Goal: Information Seeking & Learning: Check status

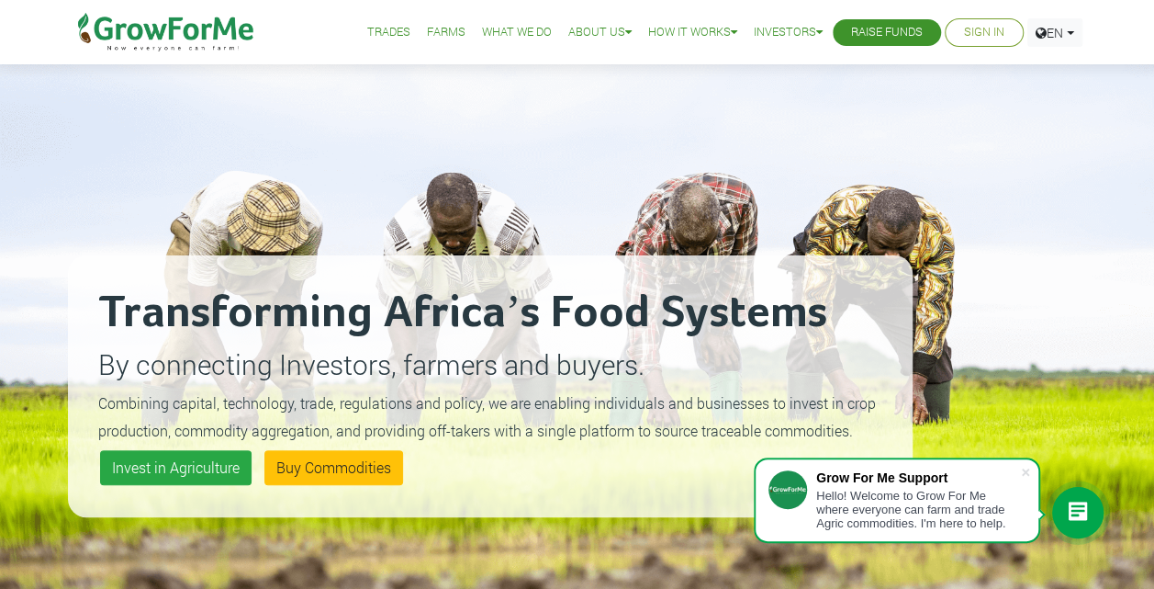
click at [961, 22] on li "Sign In" at bounding box center [984, 32] width 79 height 28
click at [970, 37] on link "Sign In" at bounding box center [984, 32] width 40 height 19
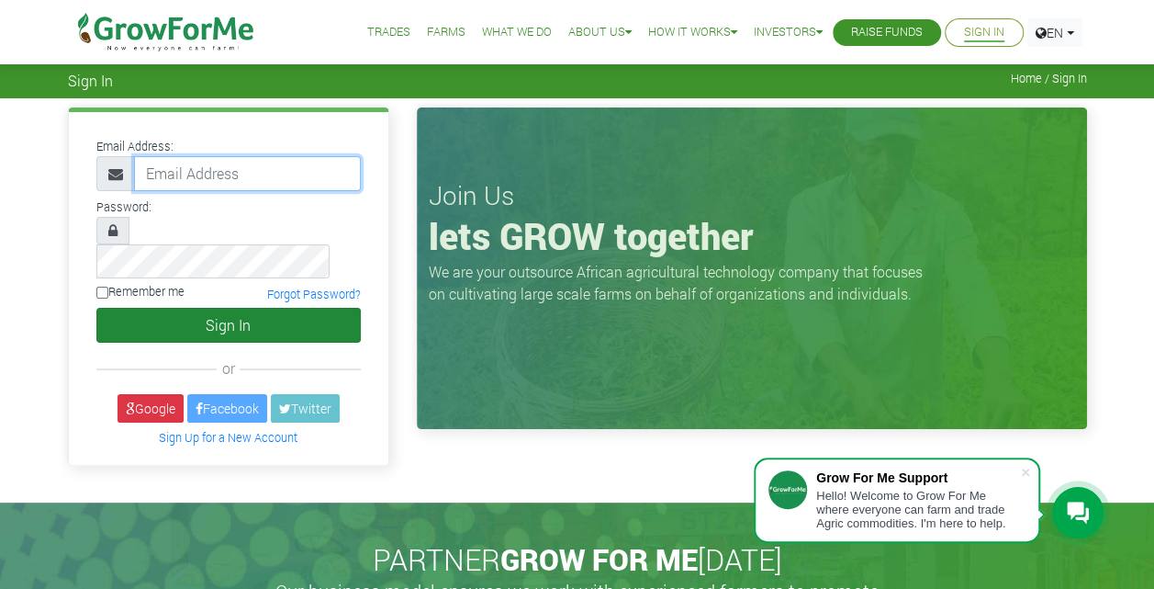
type input "josephayidenu33@gmail.com"
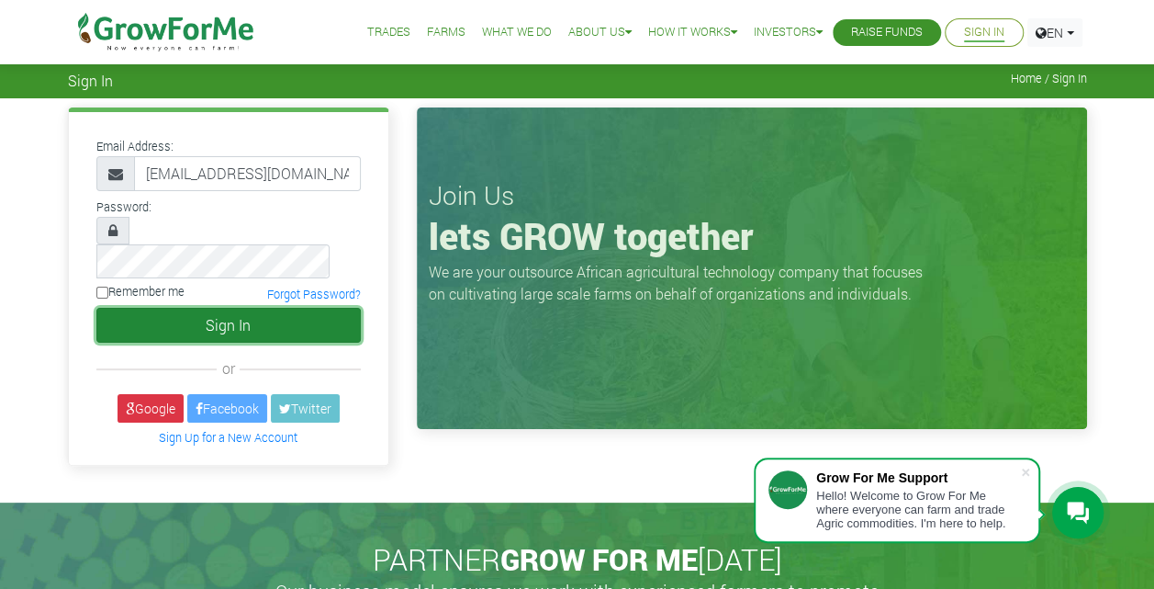
click at [206, 308] on button "Sign In" at bounding box center [228, 325] width 264 height 35
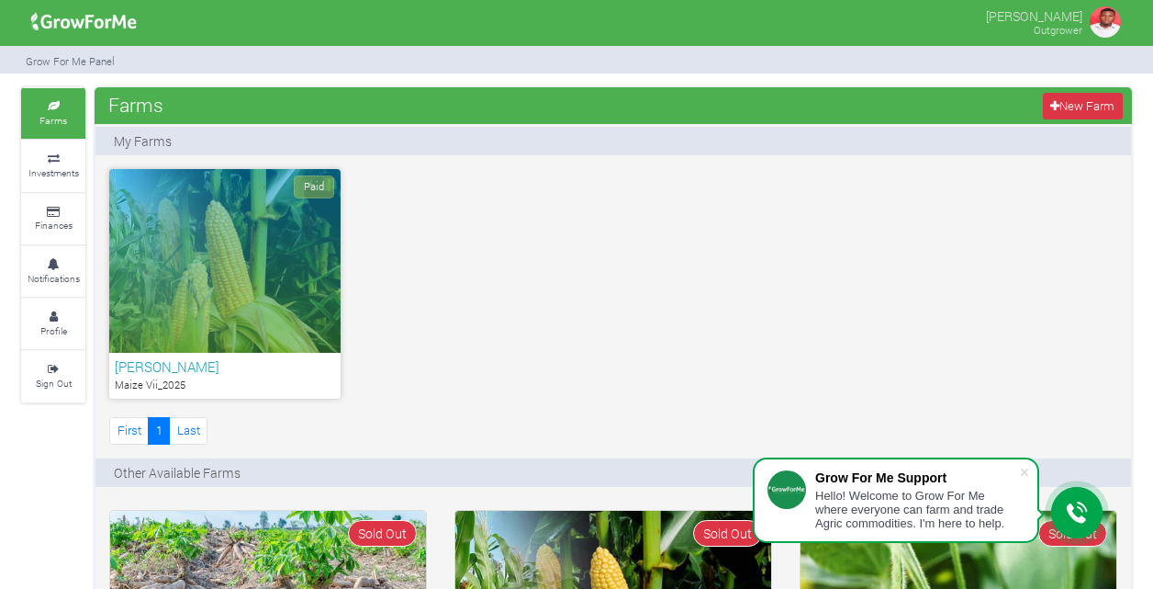
click at [224, 293] on div "Paid" at bounding box center [224, 261] width 231 height 184
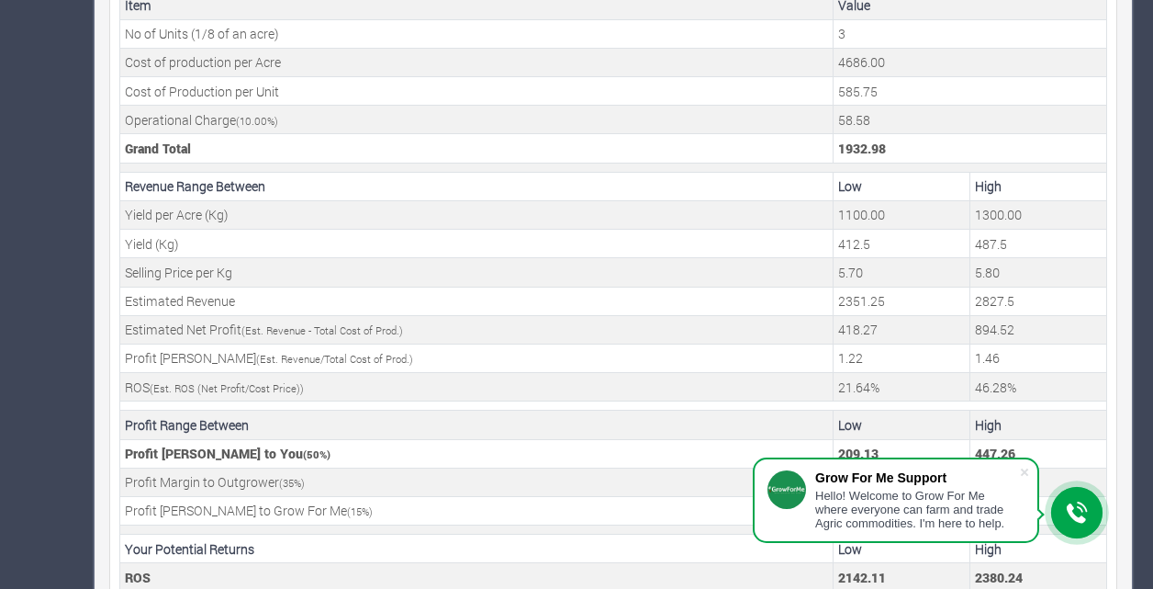
scroll to position [733, 0]
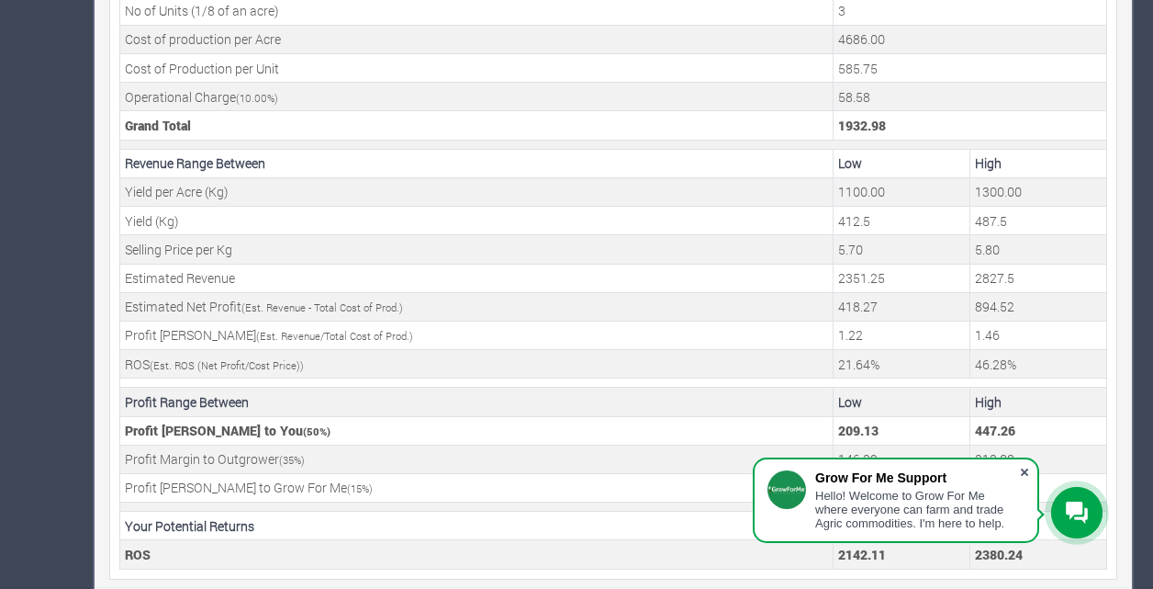
click at [1023, 474] on span at bounding box center [1025, 472] width 18 height 18
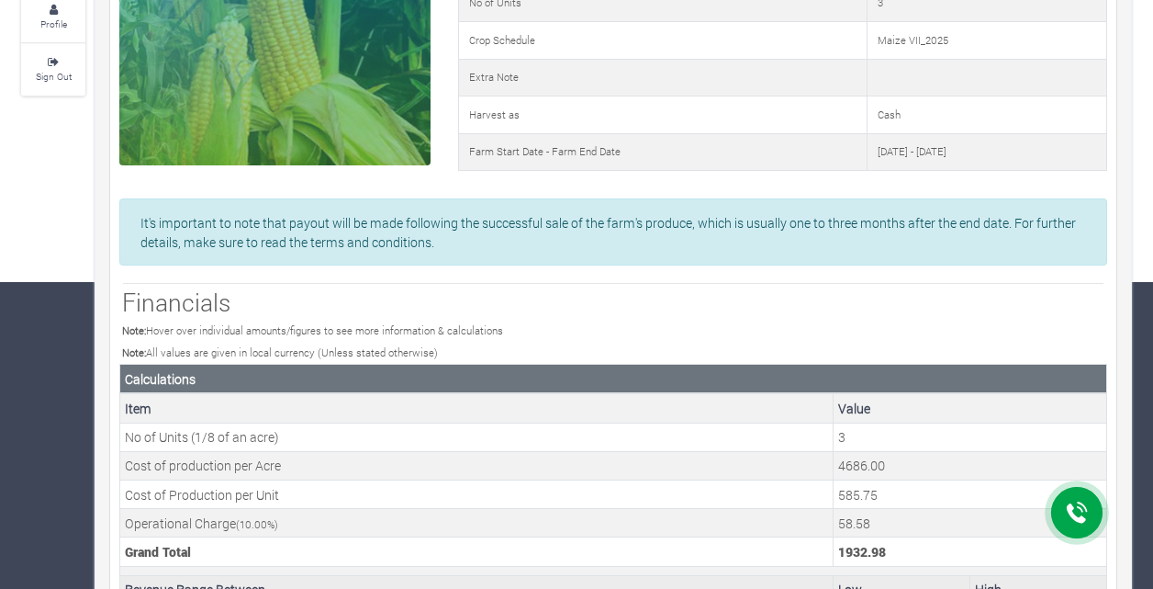
scroll to position [0, 0]
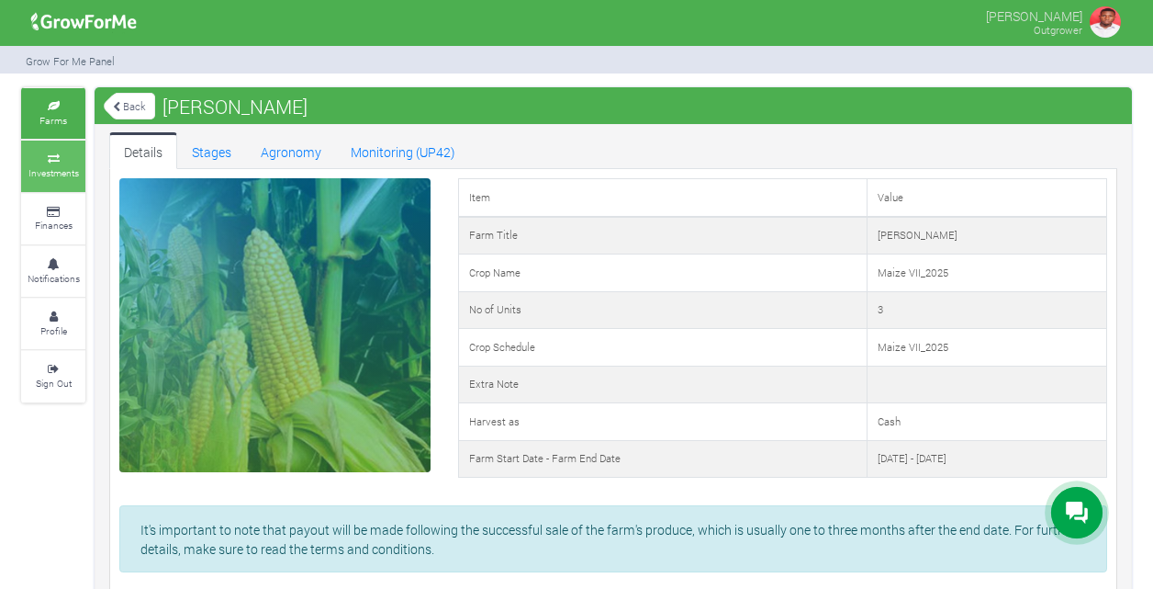
click at [52, 166] on small "Investments" at bounding box center [53, 172] width 51 height 13
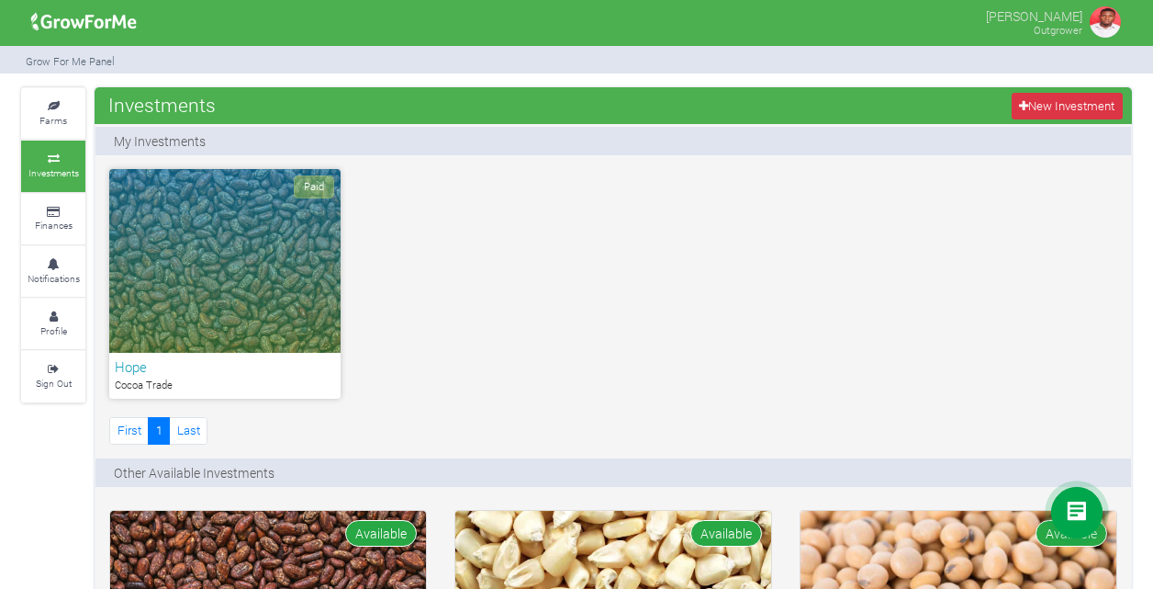
click at [298, 296] on div "Paid" at bounding box center [224, 261] width 231 height 184
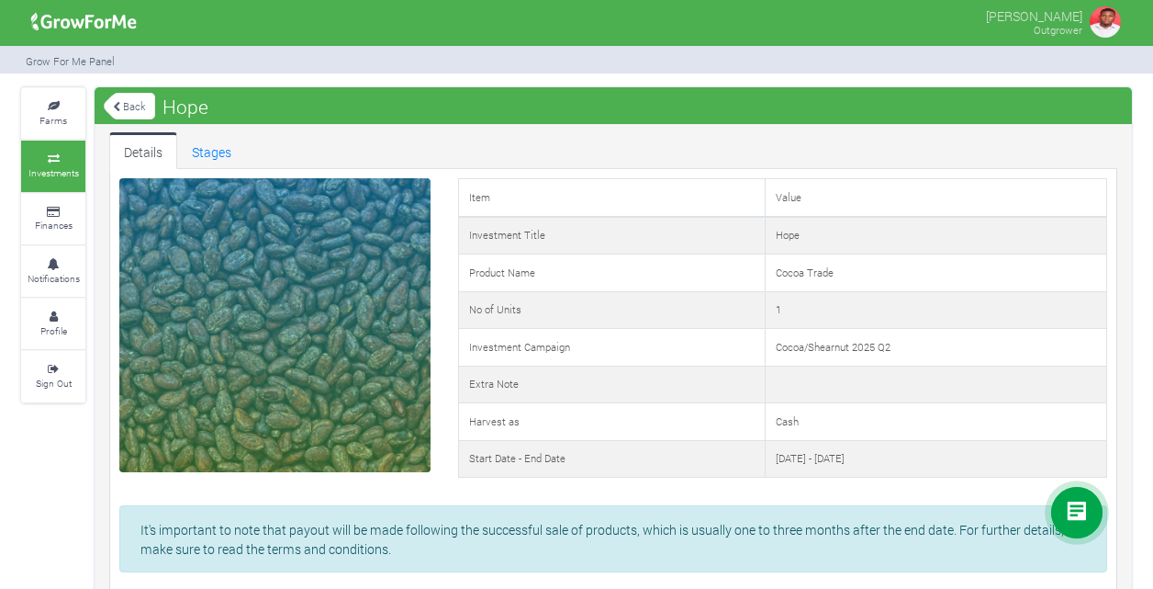
click at [1101, 17] on img at bounding box center [1105, 22] width 37 height 37
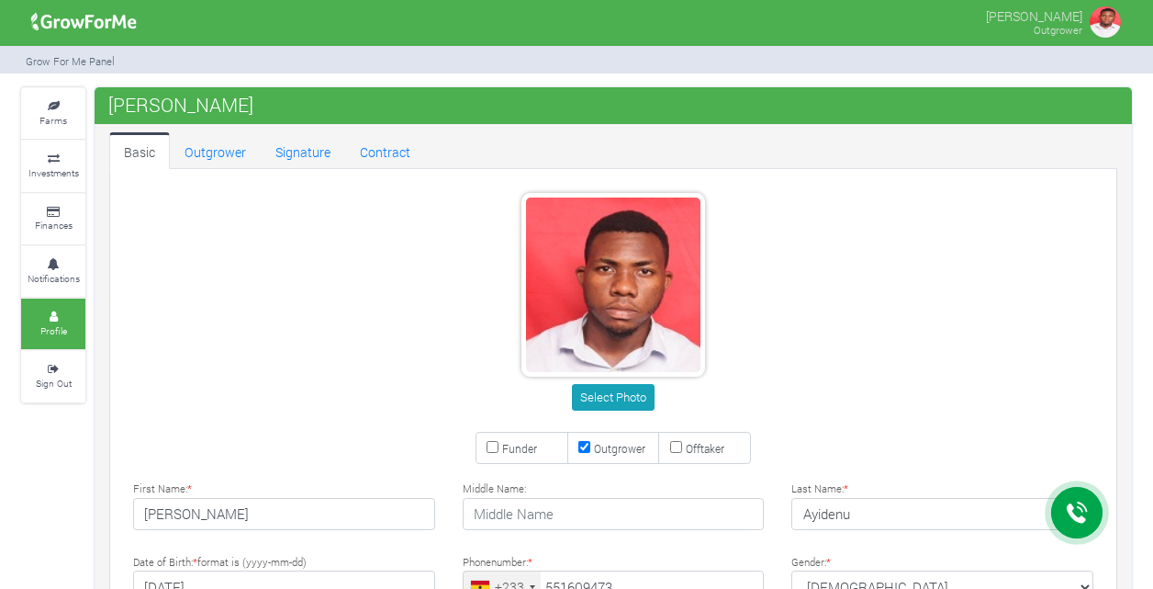
type input "55 160 9473"
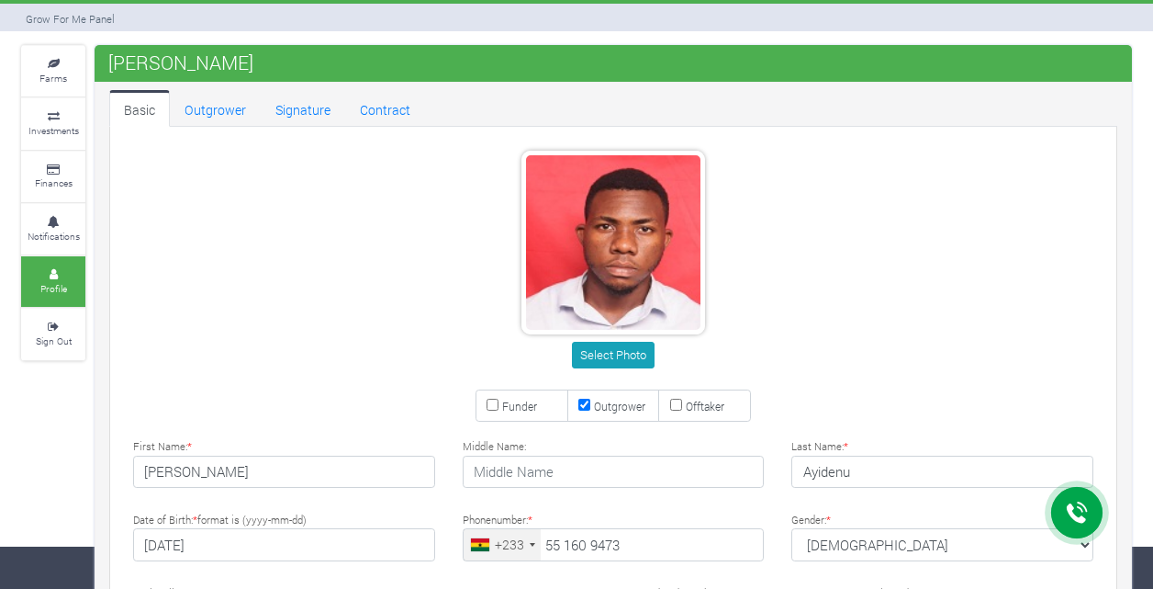
scroll to position [13, 0]
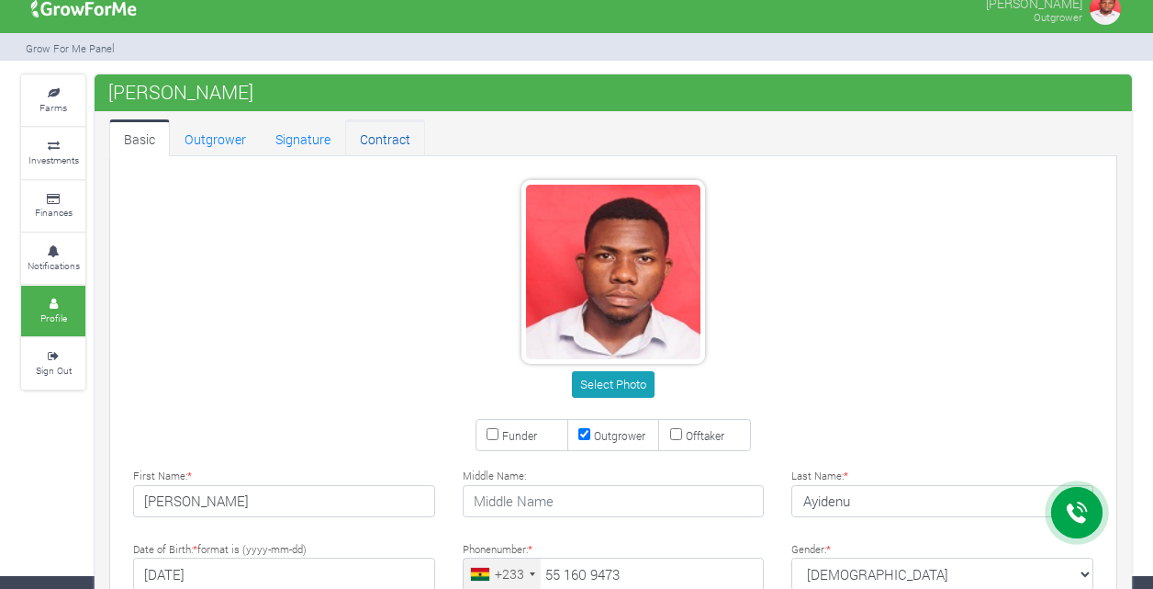
click at [371, 129] on link "Contract" at bounding box center [385, 137] width 80 height 37
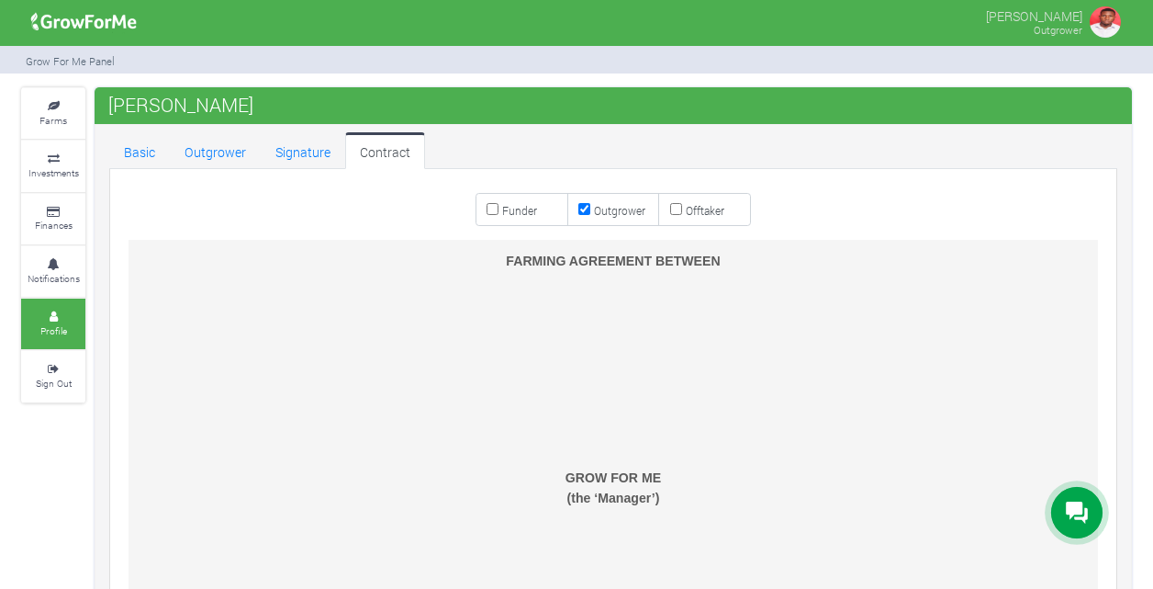
click at [494, 208] on input "Funder" at bounding box center [493, 209] width 12 height 12
checkbox input "true"
click at [678, 208] on input "Offtaker" at bounding box center [676, 209] width 12 height 12
checkbox input "true"
click at [498, 208] on input "Funder" at bounding box center [493, 209] width 12 height 12
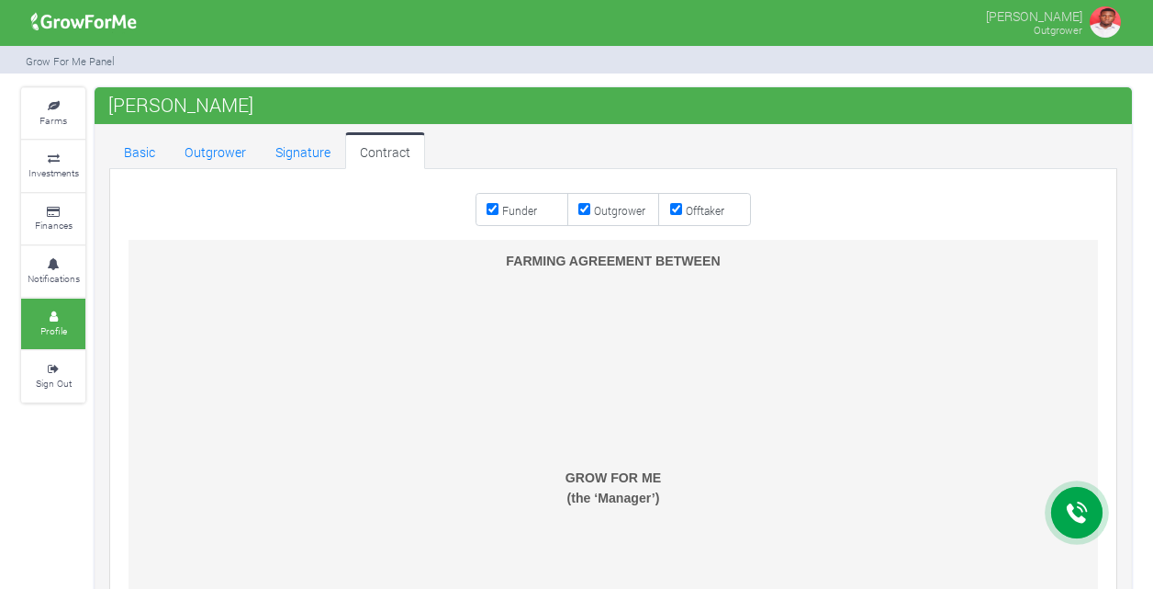
checkbox input "false"
click at [674, 209] on input "Offtaker" at bounding box center [676, 209] width 12 height 12
checkbox input "false"
click at [494, 203] on input "Funder" at bounding box center [493, 209] width 12 height 12
click at [492, 203] on input "Funder" at bounding box center [493, 209] width 12 height 12
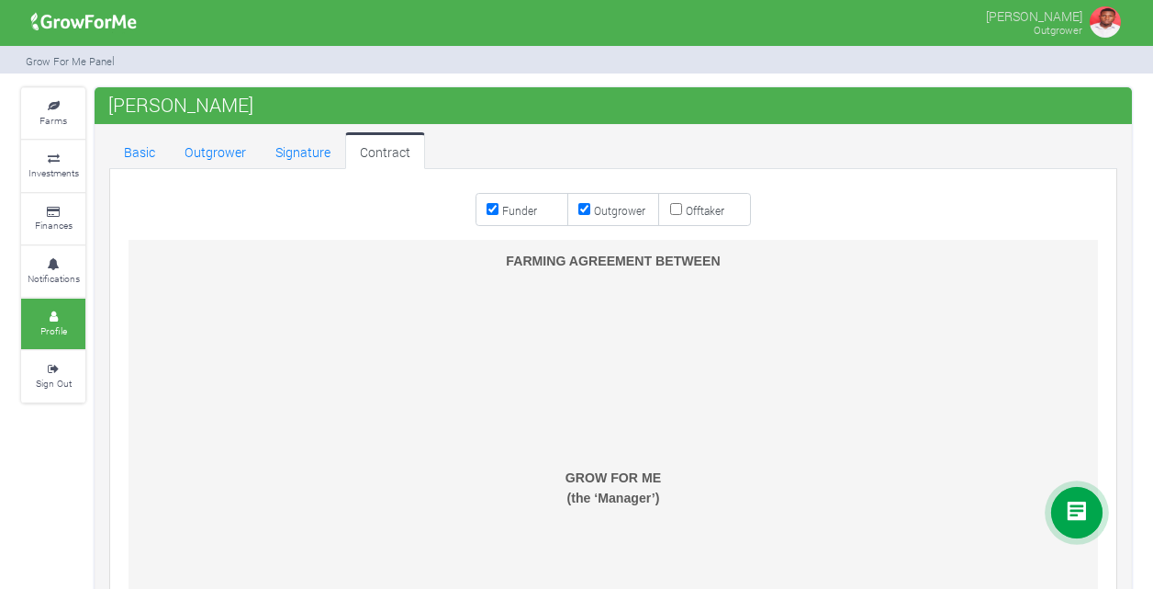
checkbox input "false"
click at [578, 221] on label "Outgrower" at bounding box center [613, 209] width 93 height 33
click at [578, 215] on input "Outgrower" at bounding box center [584, 209] width 12 height 12
checkbox input "false"
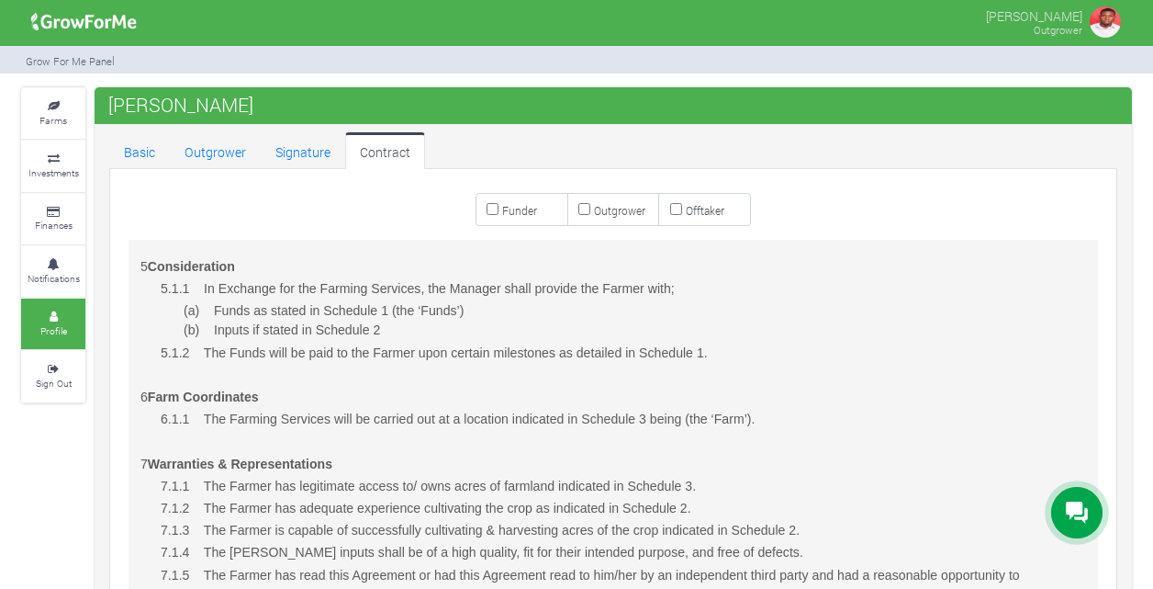
scroll to position [1583, 0]
click at [51, 261] on icon at bounding box center [53, 264] width 55 height 9
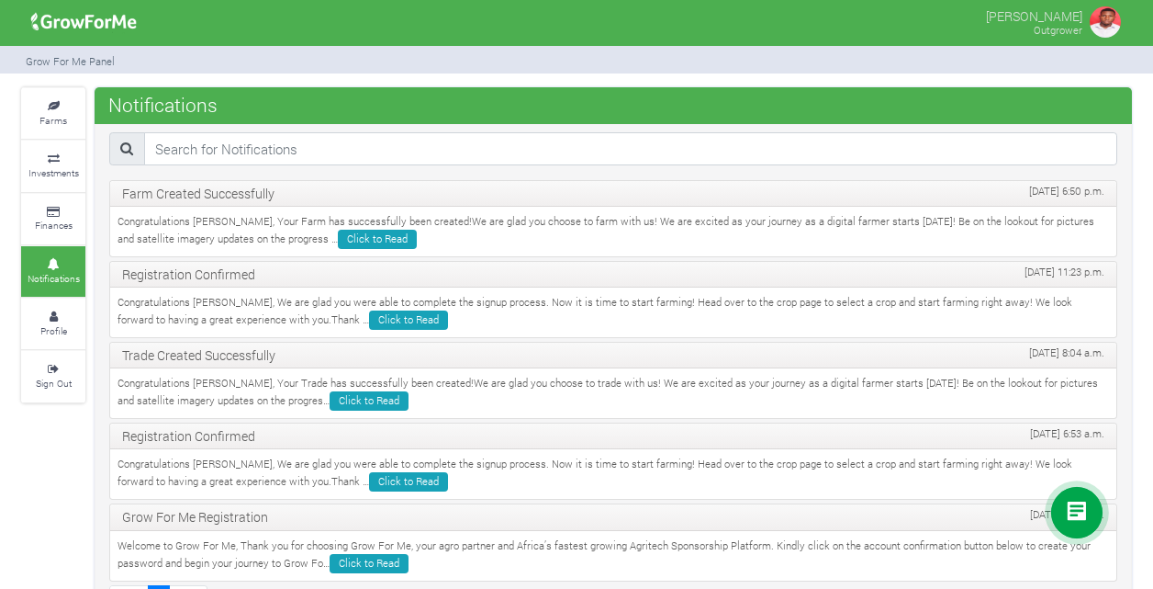
scroll to position [38, 0]
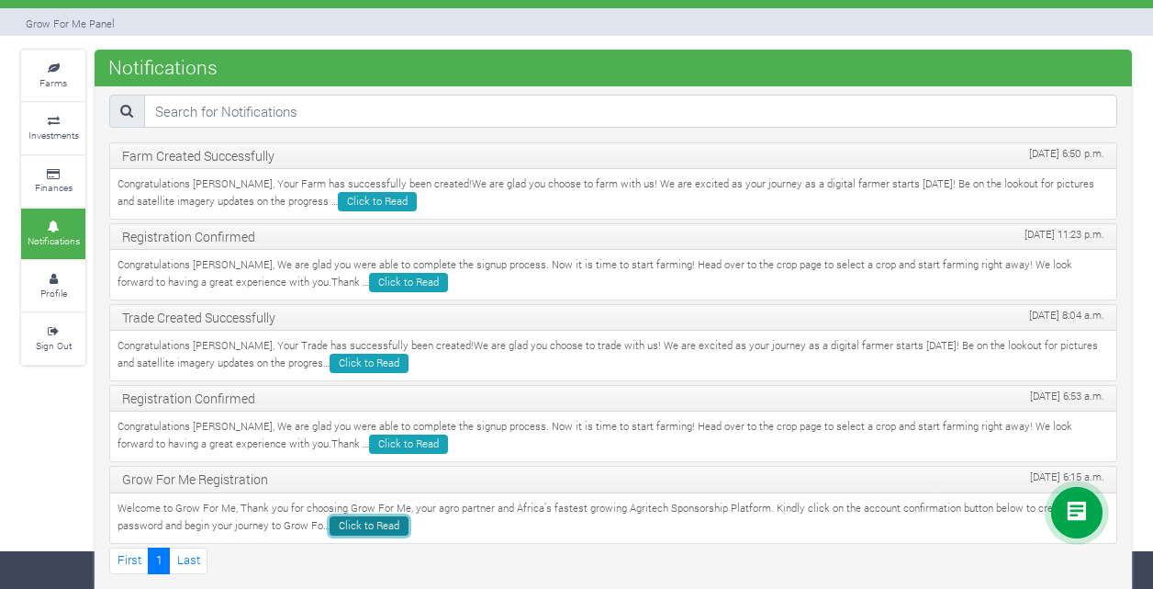
click at [356, 520] on link "Click to Read" at bounding box center [369, 525] width 79 height 19
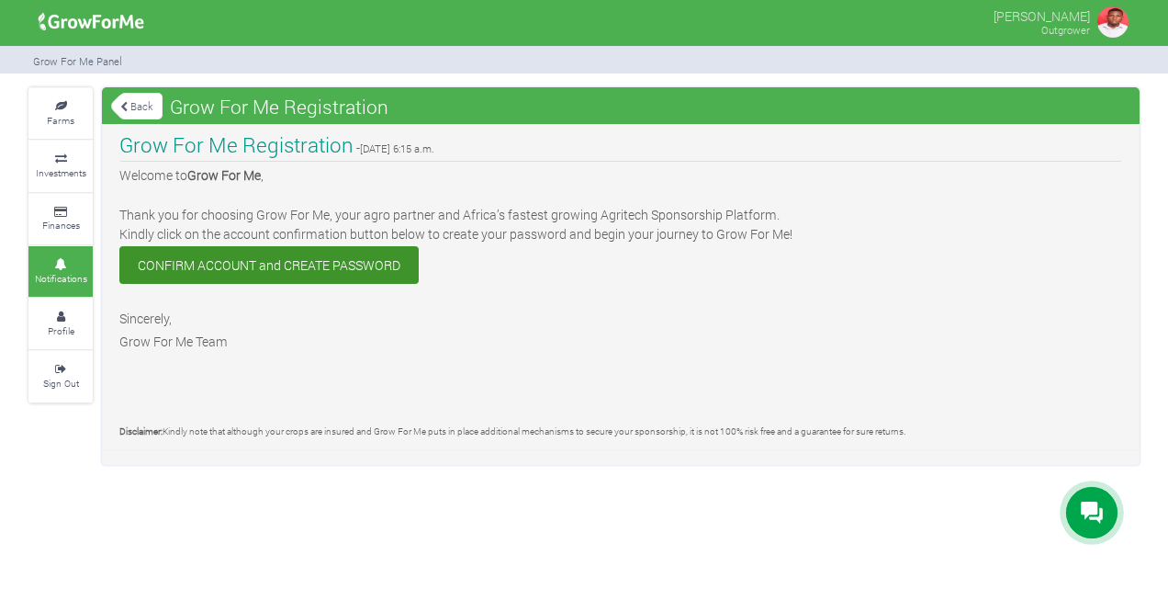
click at [246, 256] on link "CONFIRM ACCOUNT and CREATE PASSWORD" at bounding box center [268, 265] width 299 height 38
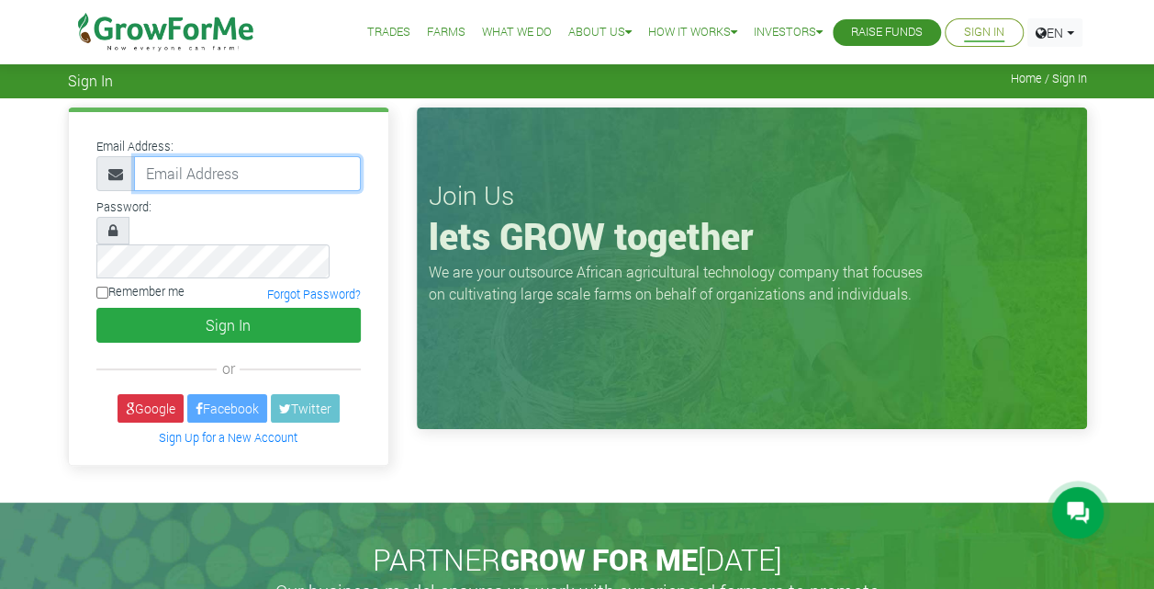
type input "[EMAIL_ADDRESS][DOMAIN_NAME]"
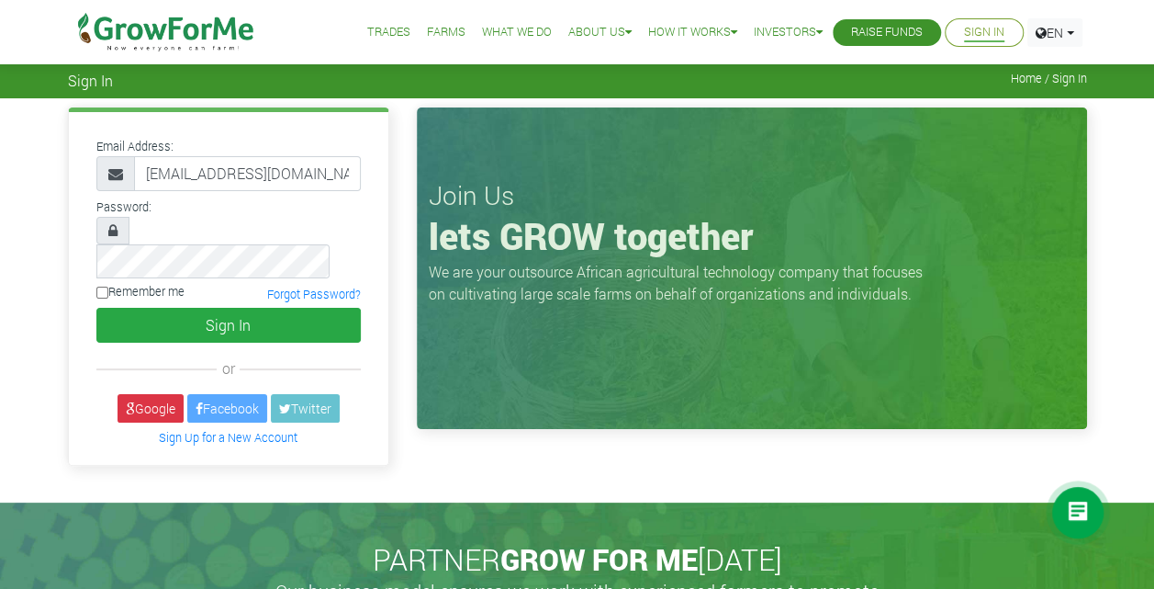
click at [106, 224] on span at bounding box center [112, 231] width 33 height 28
click at [114, 237] on icon at bounding box center [112, 230] width 9 height 15
click at [117, 230] on div at bounding box center [228, 248] width 264 height 62
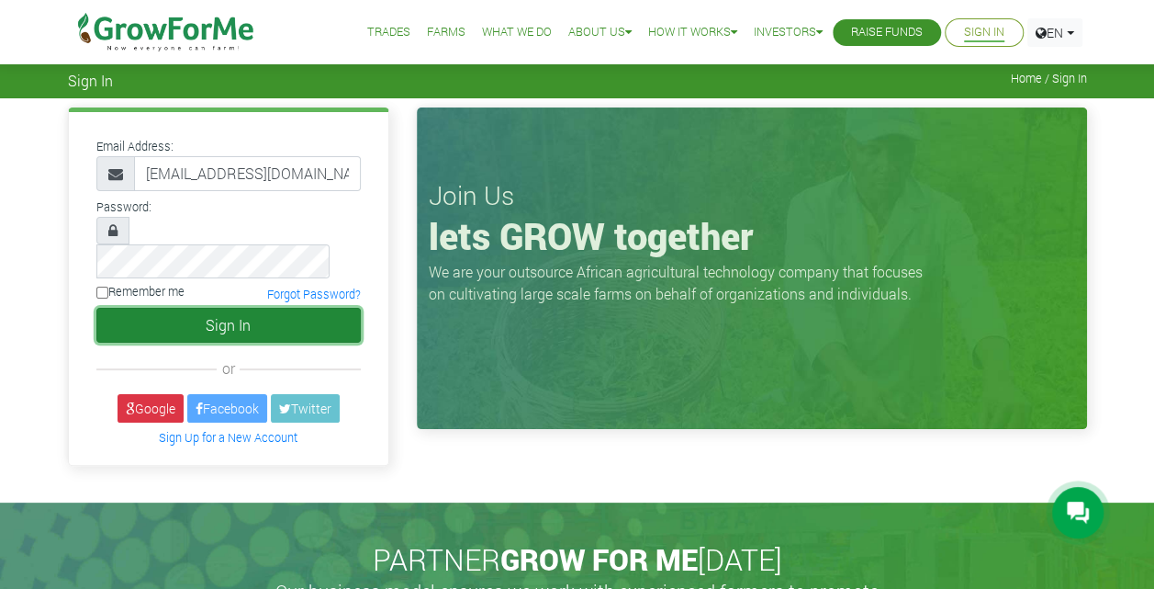
click at [241, 308] on button "Sign In" at bounding box center [228, 325] width 264 height 35
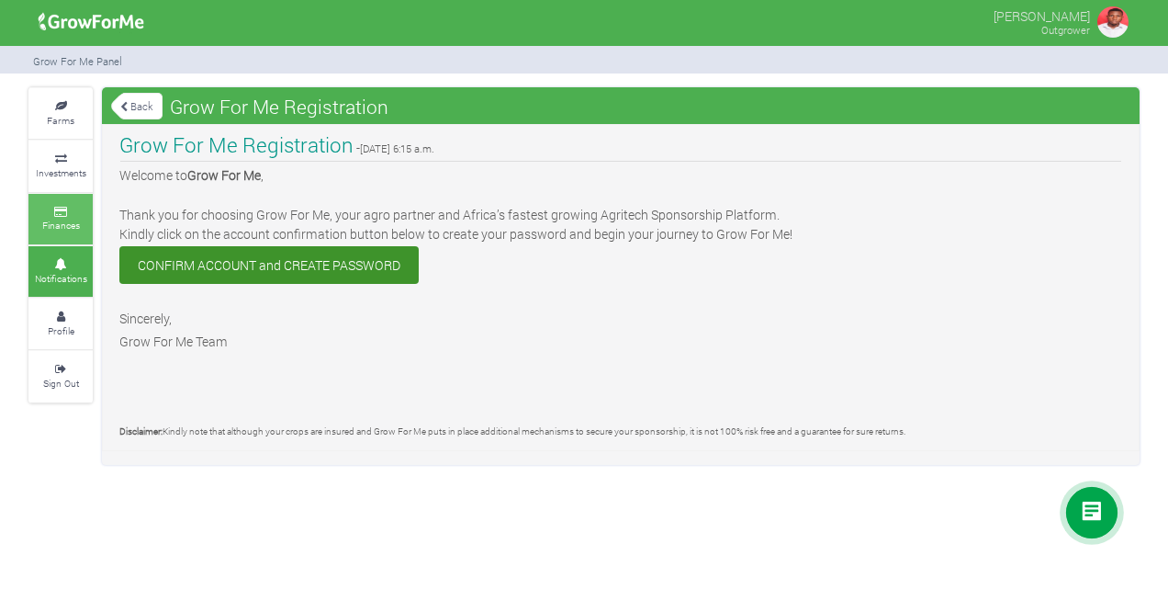
click at [79, 227] on small "Finances" at bounding box center [61, 225] width 38 height 13
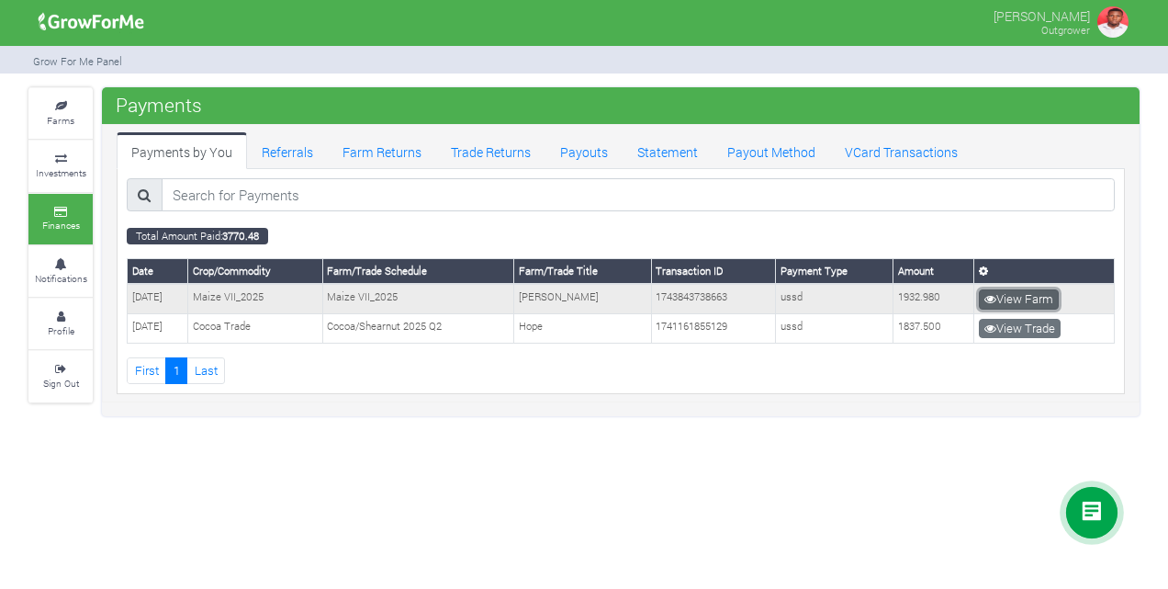
click at [1027, 305] on link "View Farm" at bounding box center [1019, 299] width 80 height 20
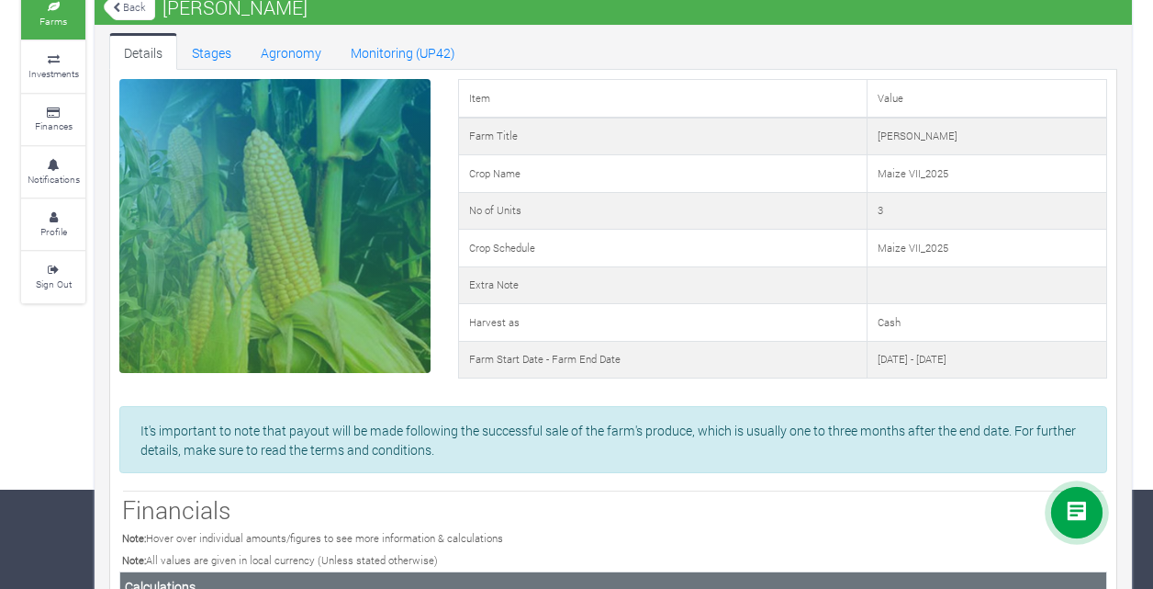
scroll to position [103, 0]
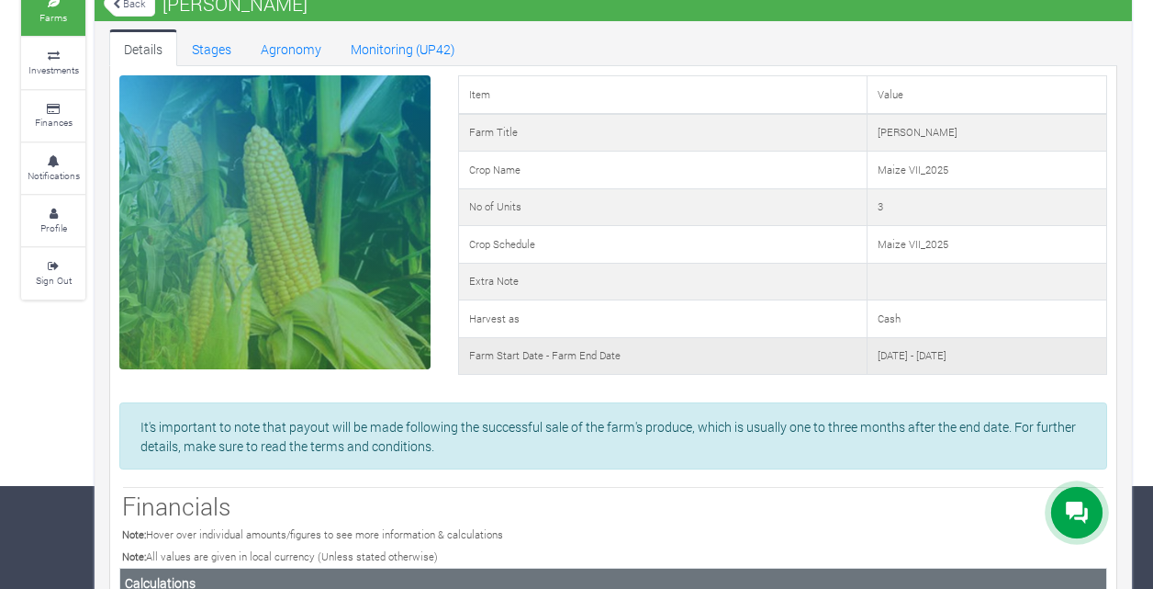
click at [903, 358] on td "06th Apr 2025 - 20th Nov 2025" at bounding box center [987, 356] width 240 height 38
drag, startPoint x: 935, startPoint y: 235, endPoint x: 865, endPoint y: 408, distance: 186.2
click at [865, 408] on div "It's important to note that payout will be made following the successful sale o…" at bounding box center [613, 435] width 988 height 67
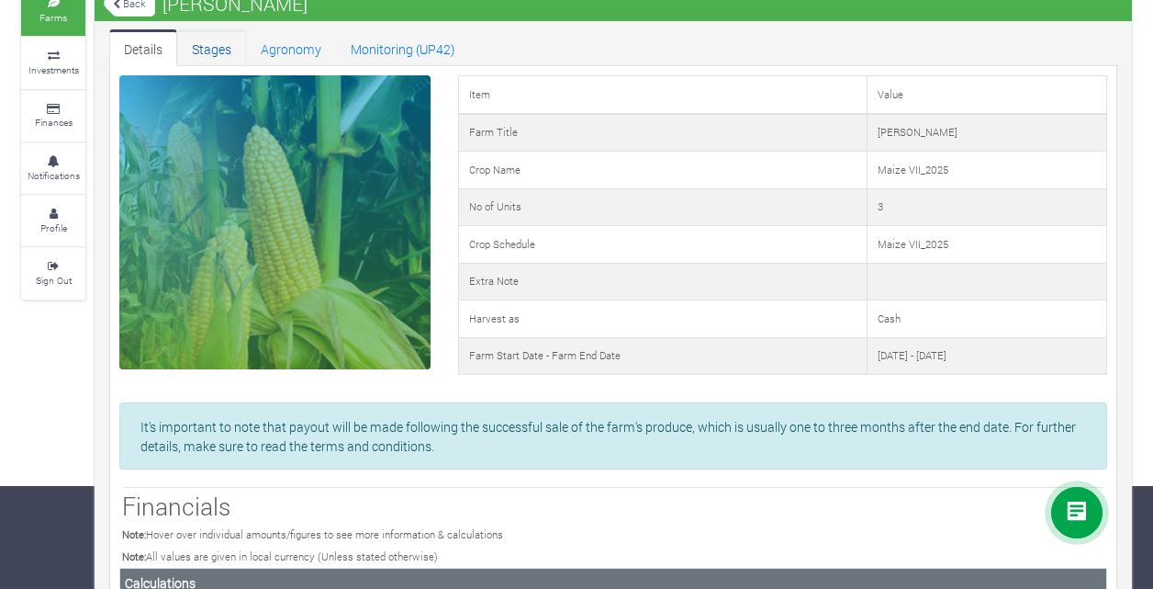
click at [208, 43] on link "Stages" at bounding box center [211, 47] width 69 height 37
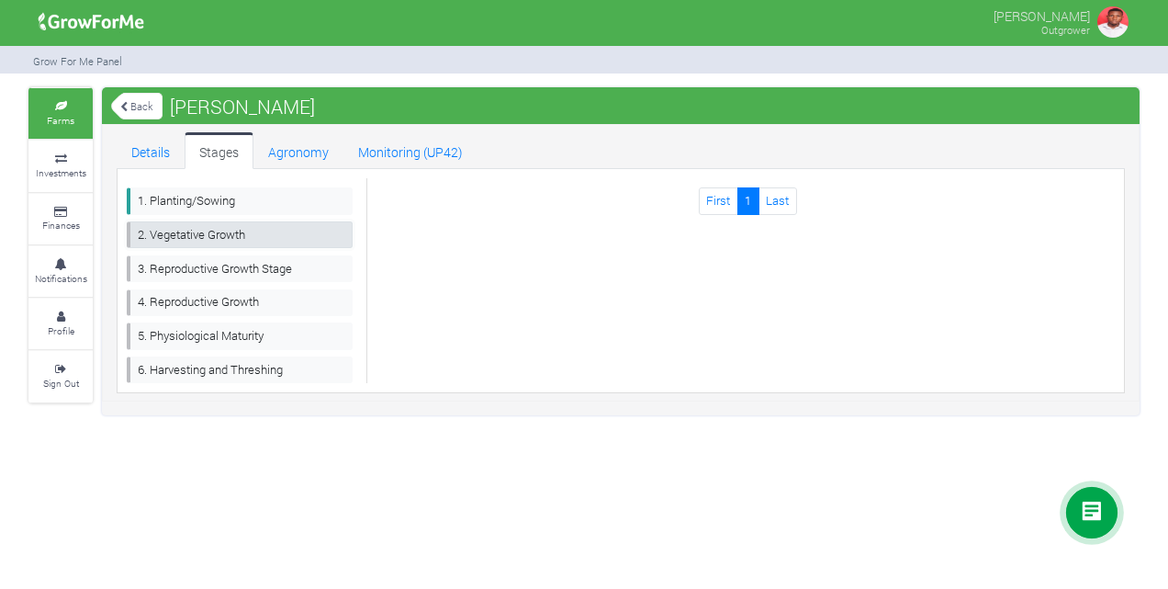
click at [257, 236] on link "2. Vegetative Growth" at bounding box center [240, 234] width 226 height 27
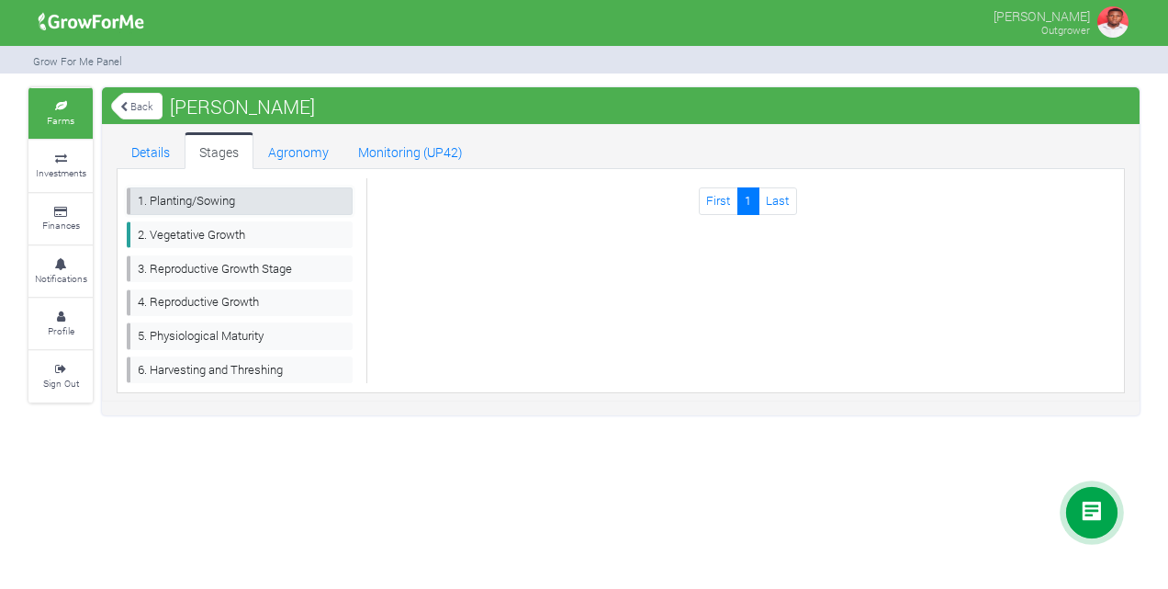
click at [259, 208] on link "1. Planting/Sowing" at bounding box center [240, 200] width 226 height 27
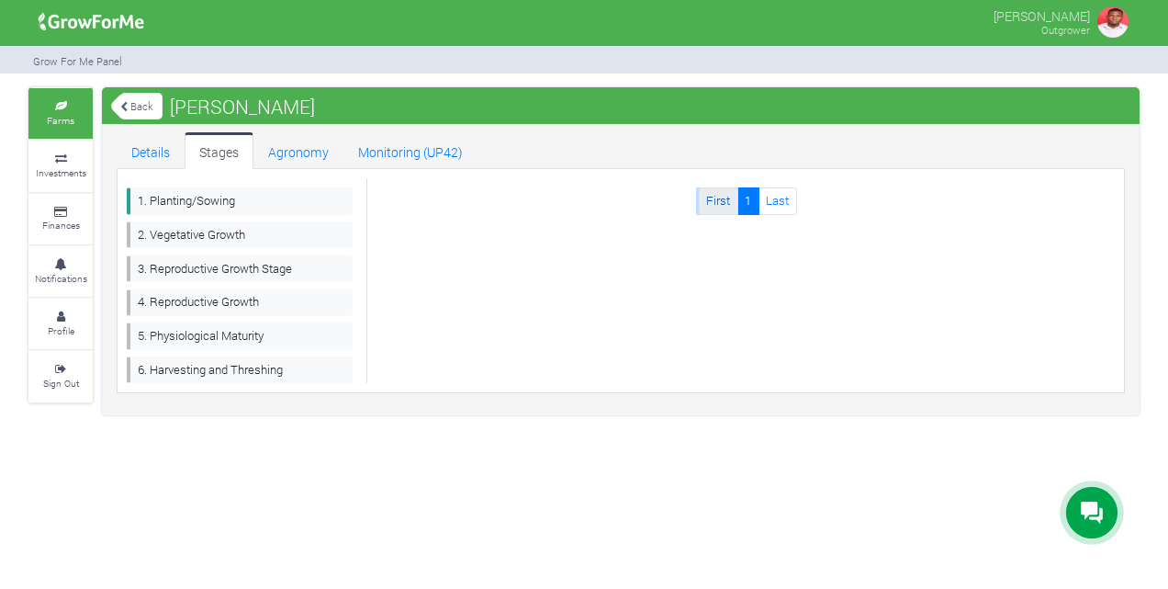
click at [724, 198] on link "First" at bounding box center [718, 200] width 39 height 27
click at [777, 202] on link "Last" at bounding box center [777, 200] width 39 height 27
click at [219, 234] on link "2. Vegetative Growth" at bounding box center [240, 234] width 226 height 27
click at [244, 266] on link "3. Reproductive Growth Stage" at bounding box center [240, 268] width 226 height 27
click at [241, 294] on link "4. Reproductive Growth" at bounding box center [240, 302] width 226 height 27
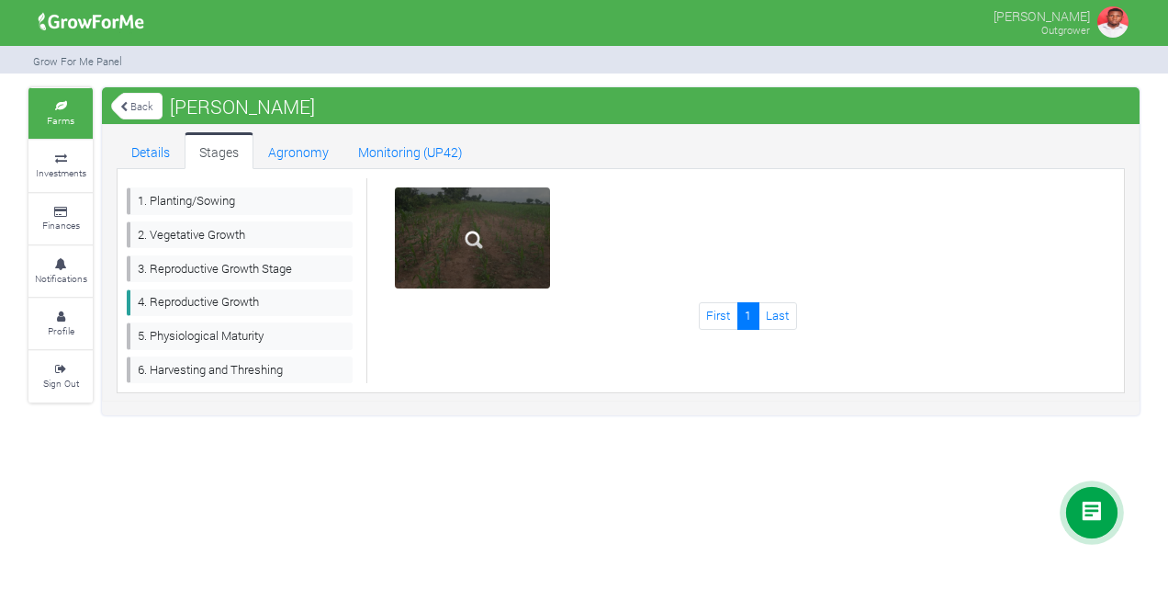
click at [490, 245] on img at bounding box center [473, 239] width 59 height 59
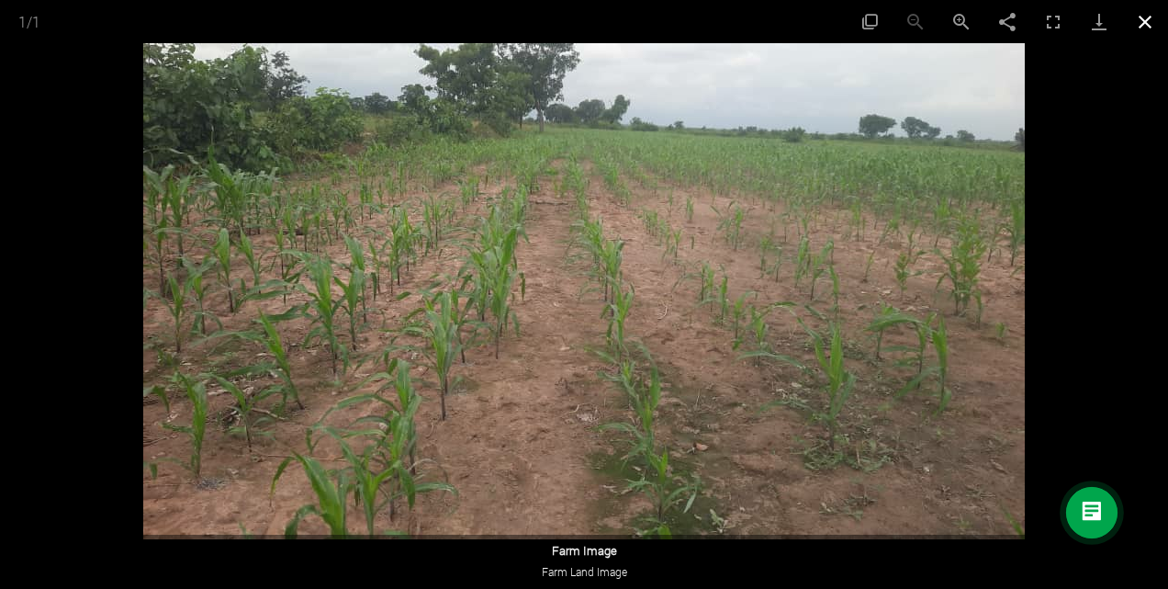
click at [1146, 31] on button "Close gallery" at bounding box center [1145, 21] width 46 height 43
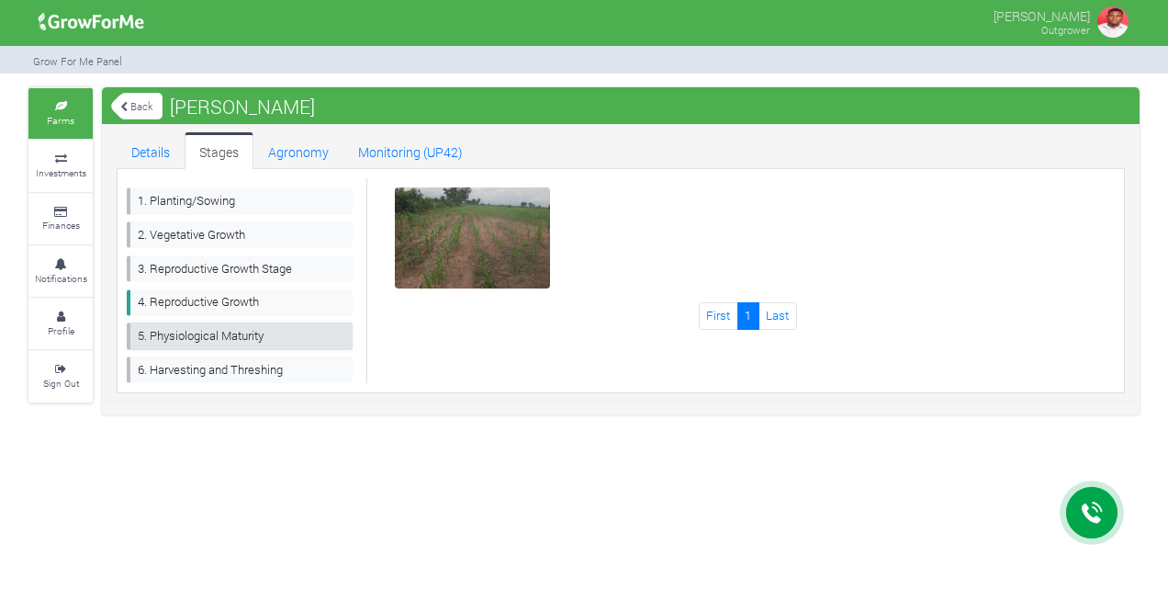
click at [237, 334] on link "5. Physiological Maturity" at bounding box center [240, 335] width 226 height 27
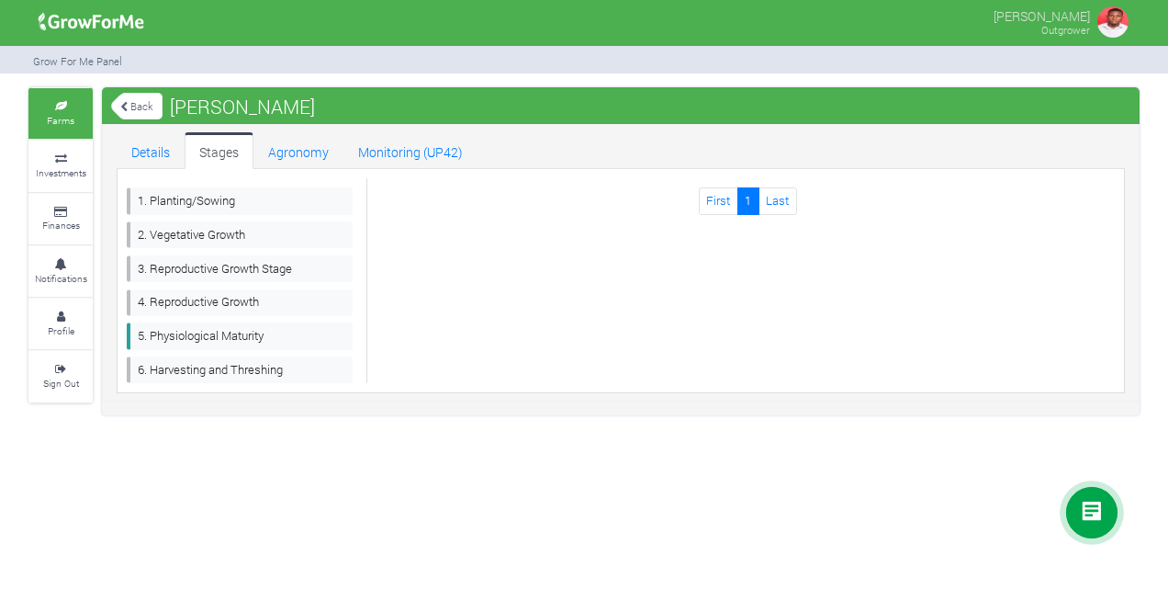
click at [217, 349] on div "1. Planting/Sowing 2. Vegetative Growth 3. Reproductive Growth Stage 4. Reprodu…" at bounding box center [240, 280] width 254 height 205
click at [222, 362] on link "6. Harvesting and Threshing" at bounding box center [240, 369] width 226 height 27
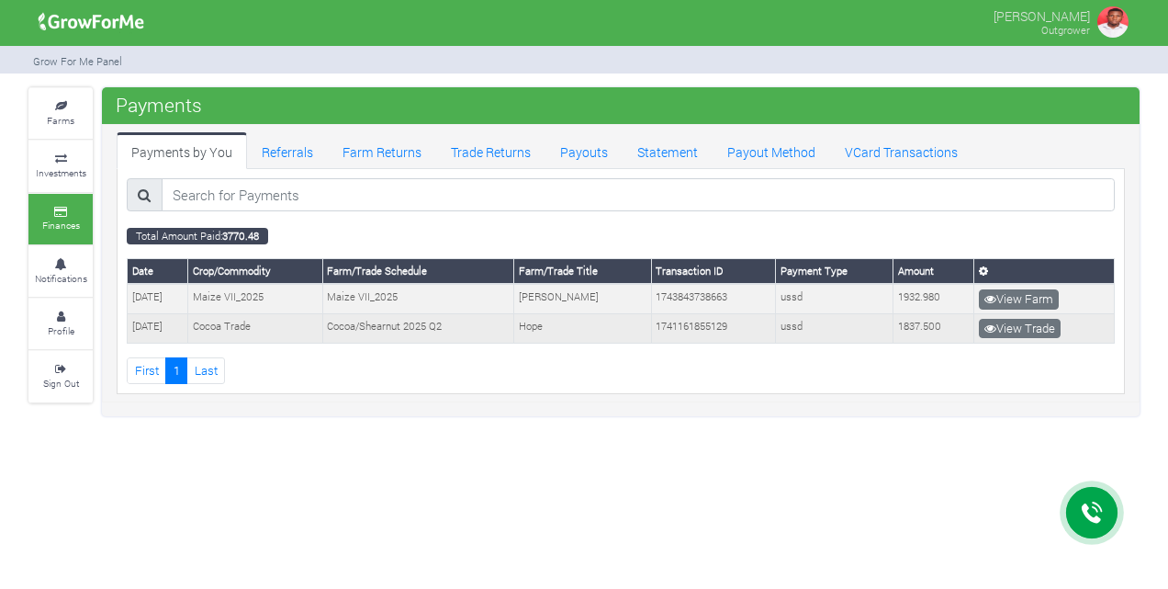
click at [1027, 314] on td "View Trade" at bounding box center [1044, 328] width 140 height 29
click at [1013, 323] on link "View Trade" at bounding box center [1020, 329] width 82 height 20
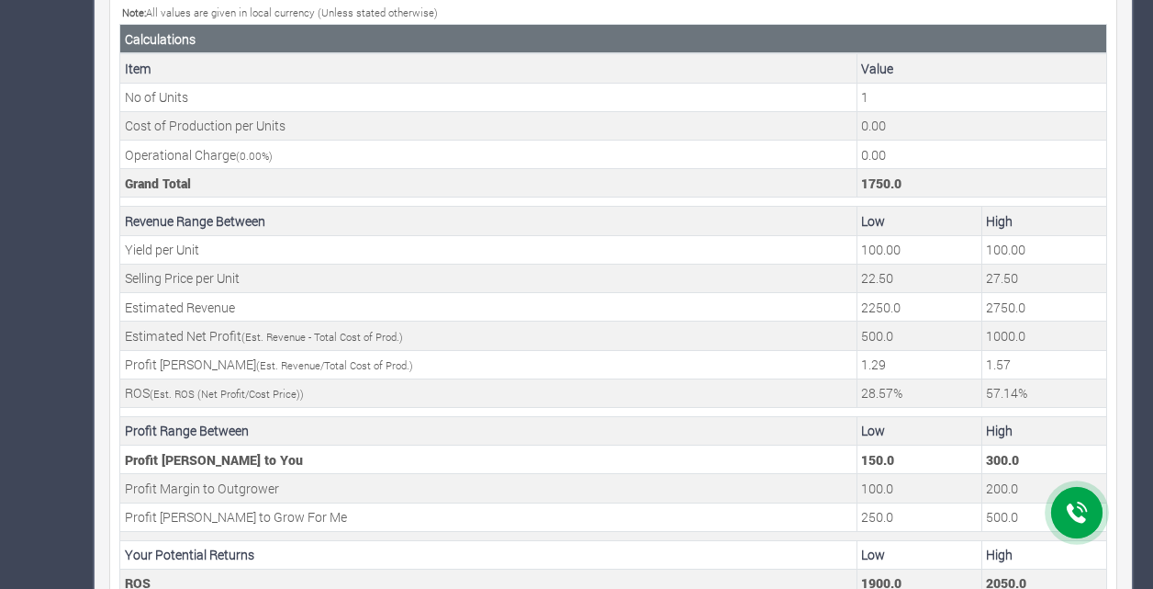
scroll to position [676, 0]
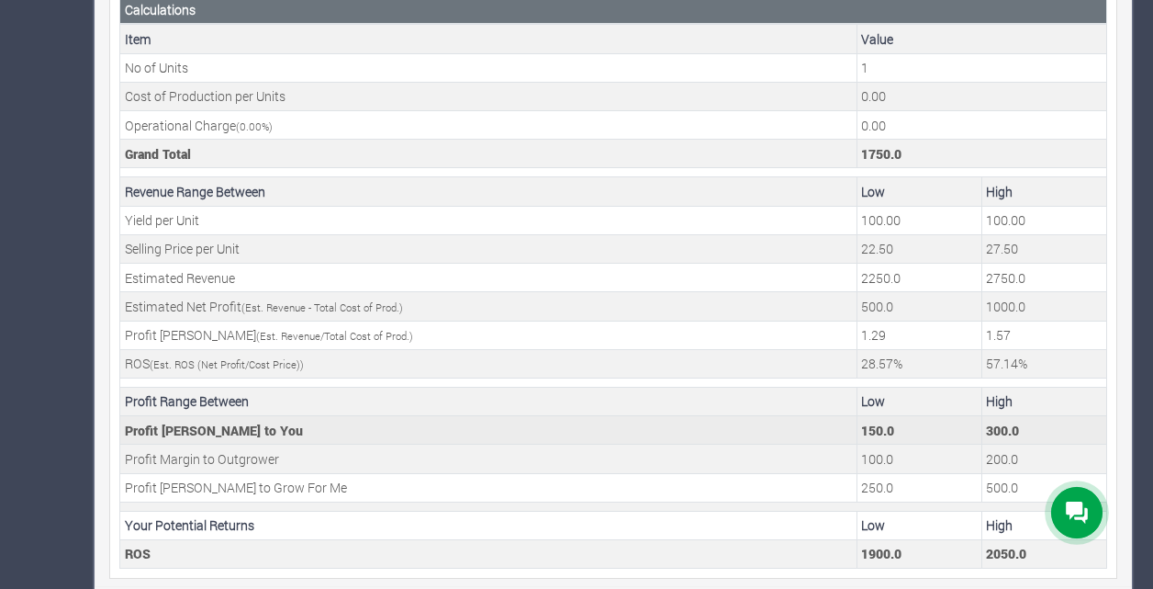
click at [737, 416] on td "Profit Margin to You" at bounding box center [488, 430] width 737 height 28
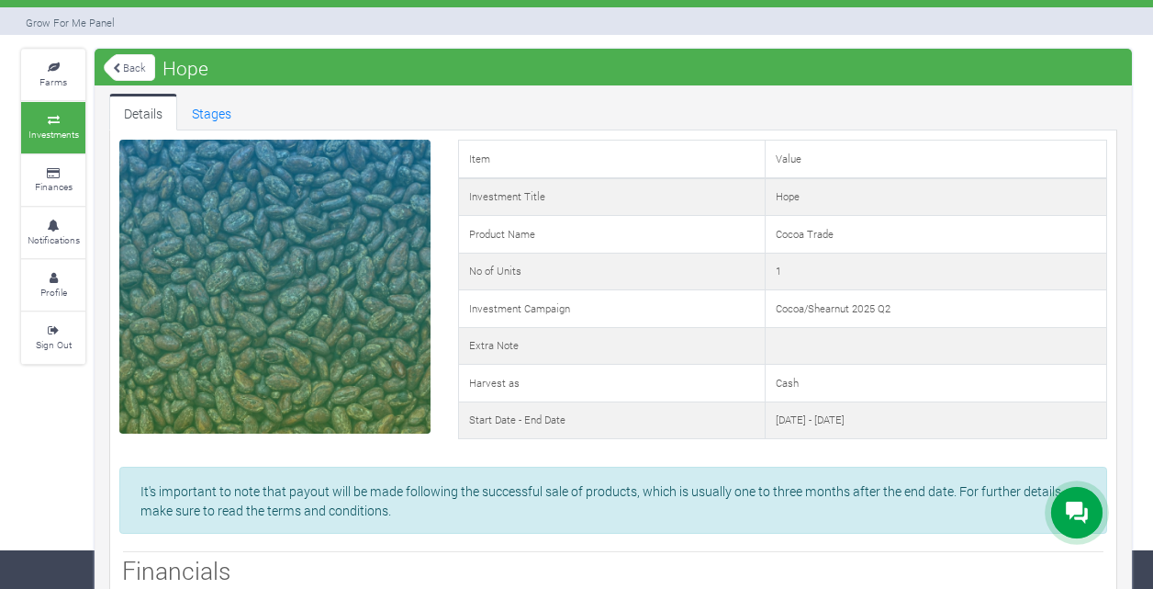
scroll to position [37, 0]
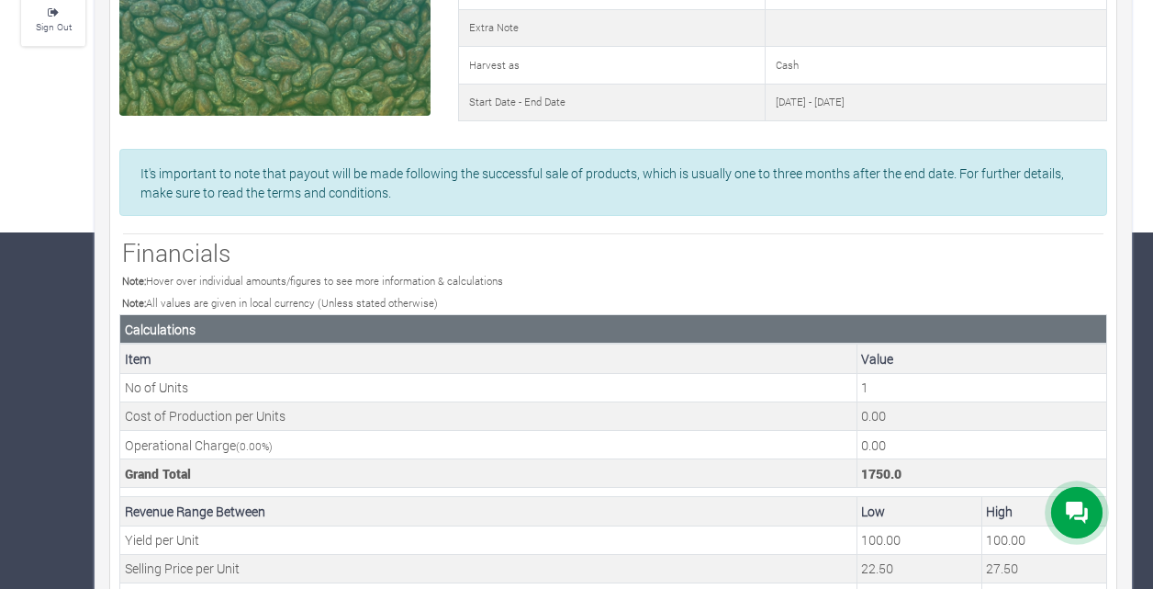
scroll to position [0, 0]
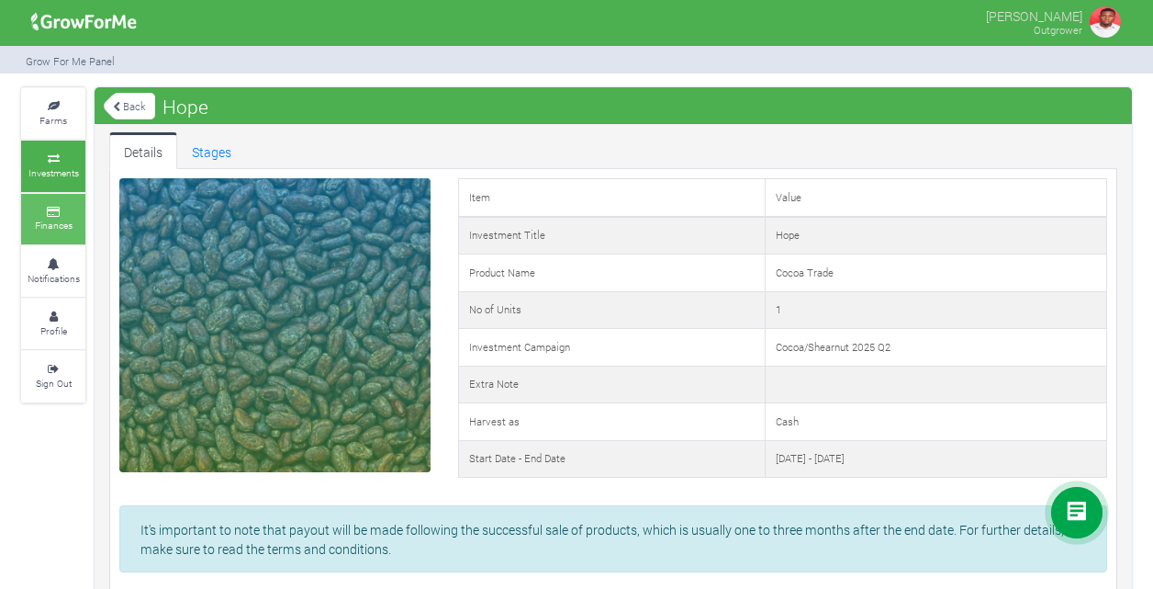
click at [40, 226] on small "Finances" at bounding box center [54, 225] width 38 height 13
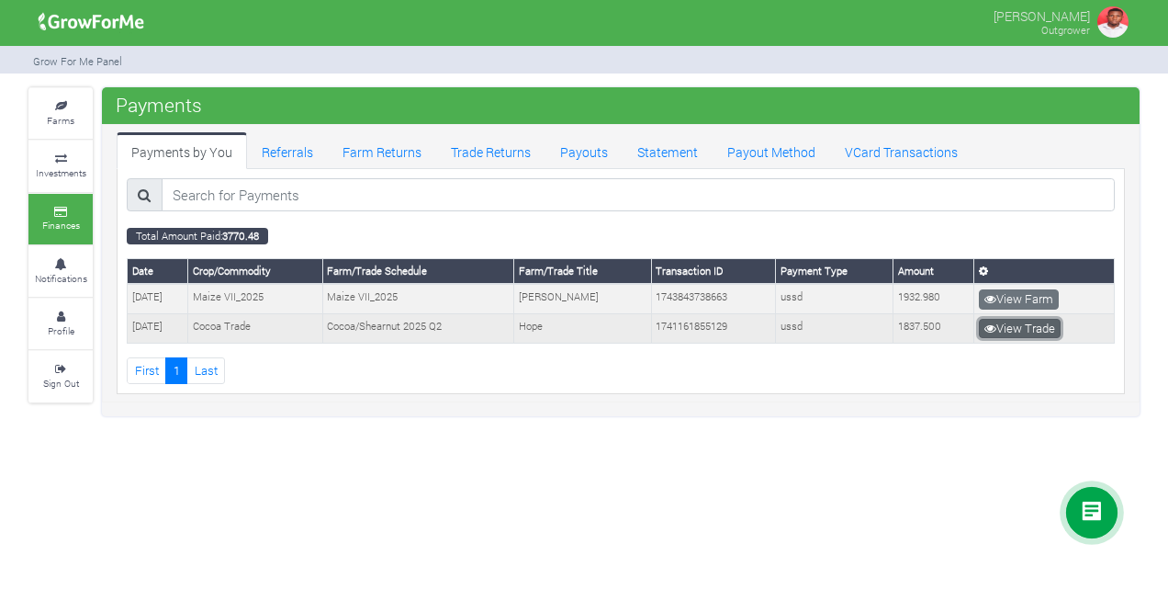
click at [1006, 322] on link "View Trade" at bounding box center [1020, 329] width 82 height 20
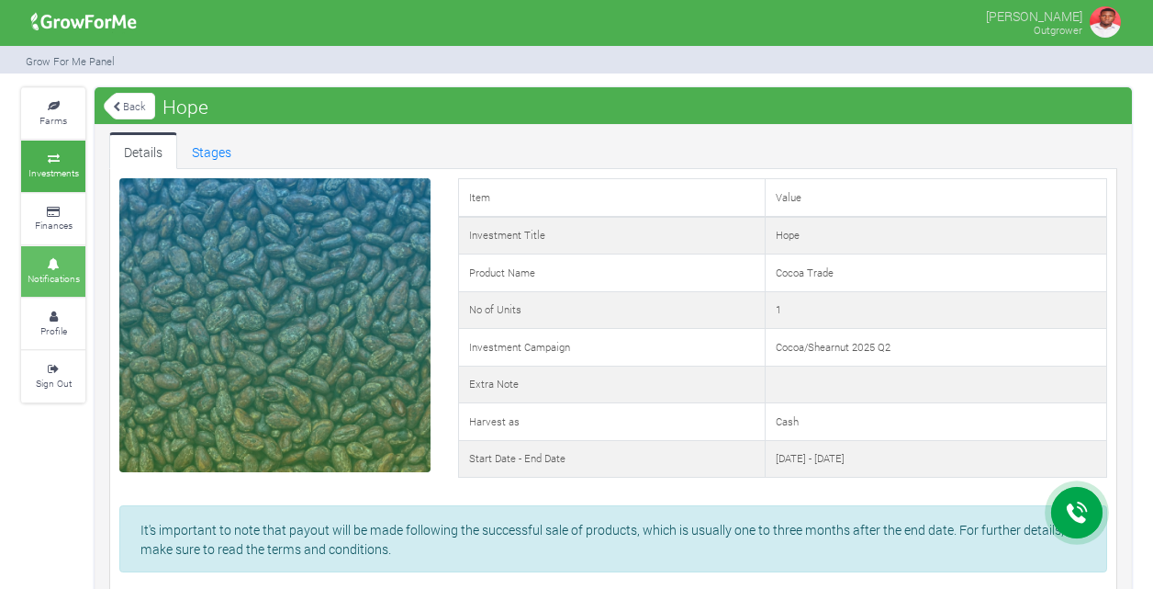
click at [64, 274] on small "Notifications" at bounding box center [54, 278] width 52 height 13
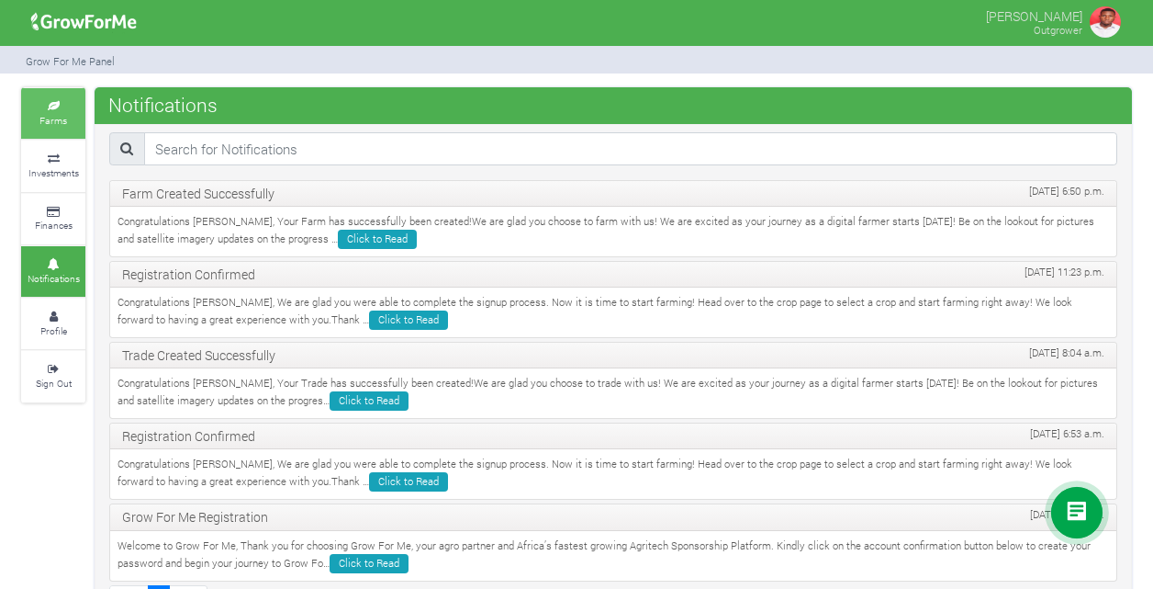
click at [28, 129] on link "Farms" at bounding box center [53, 113] width 64 height 51
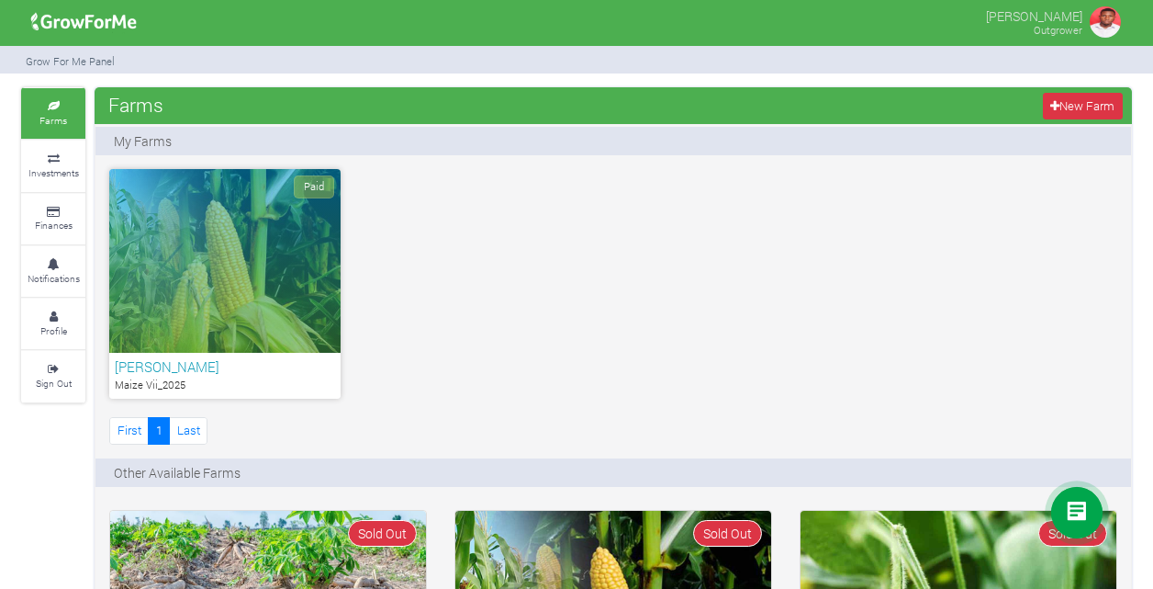
click at [1045, 13] on p "[PERSON_NAME]" at bounding box center [1034, 15] width 96 height 22
click at [1102, 20] on img at bounding box center [1105, 22] width 37 height 37
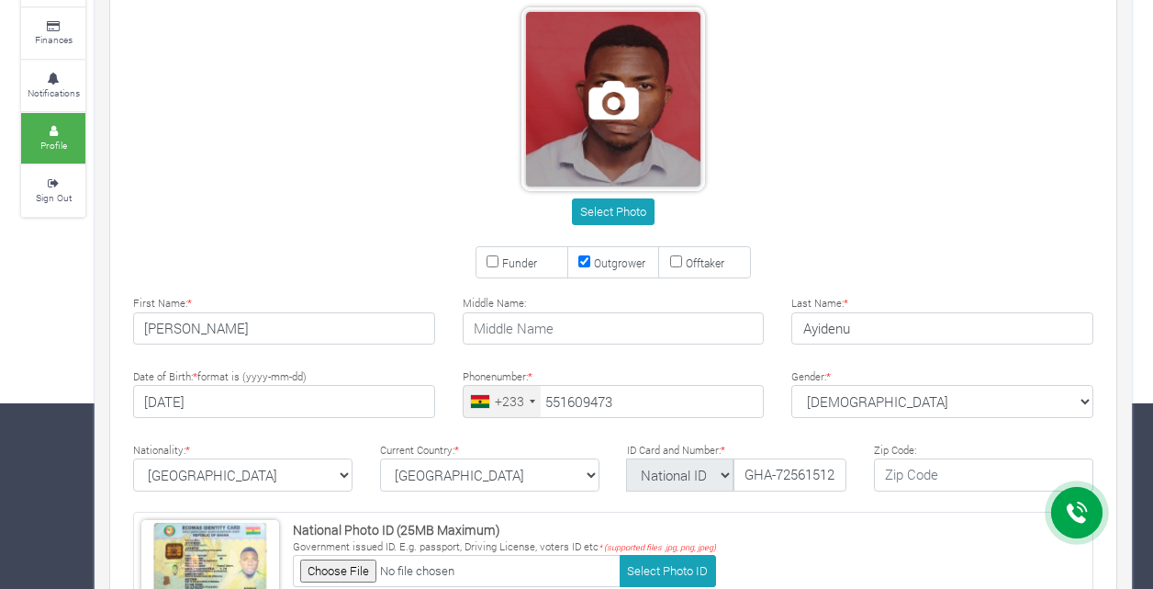
type input "55 160 9473"
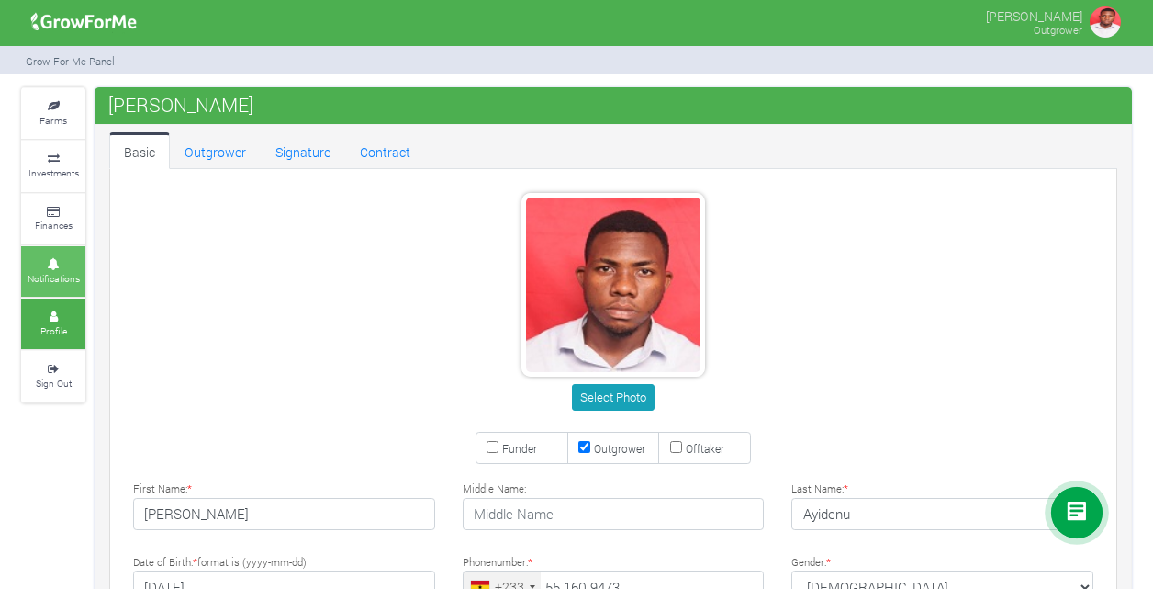
click at [59, 253] on link "Notifications" at bounding box center [53, 271] width 64 height 51
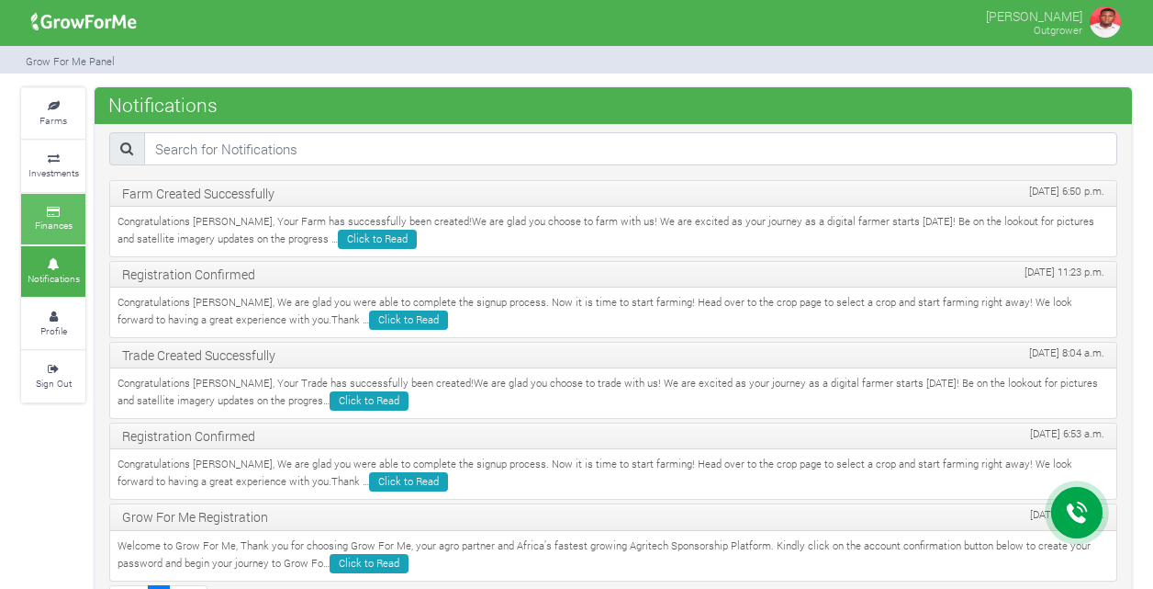
click at [61, 220] on small "Finances" at bounding box center [54, 225] width 38 height 13
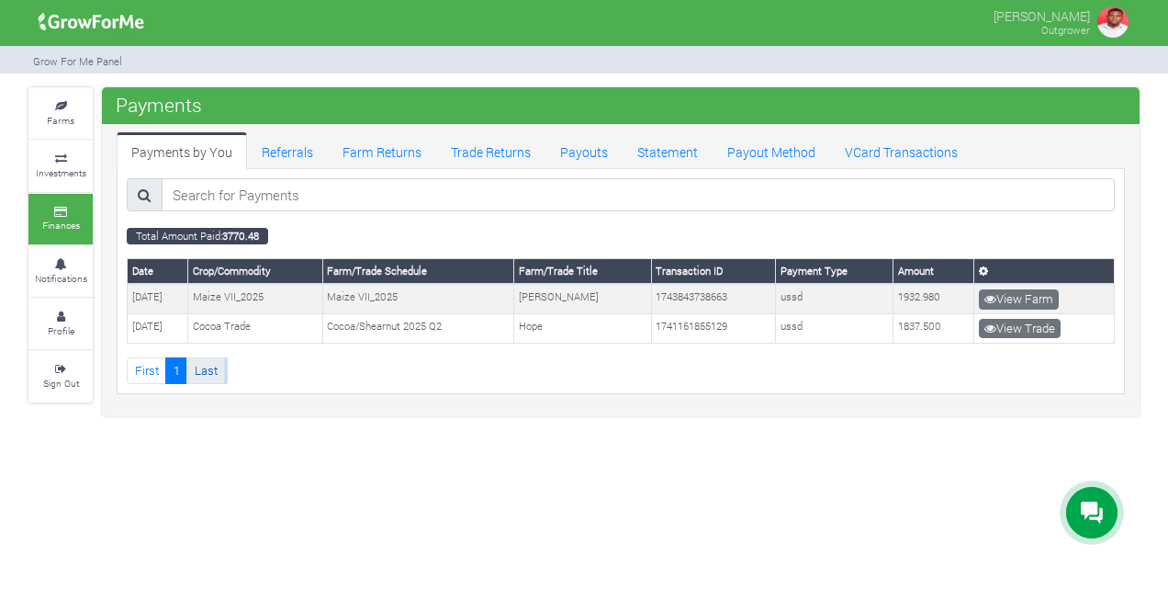
click at [213, 360] on link "Last" at bounding box center [205, 370] width 39 height 27
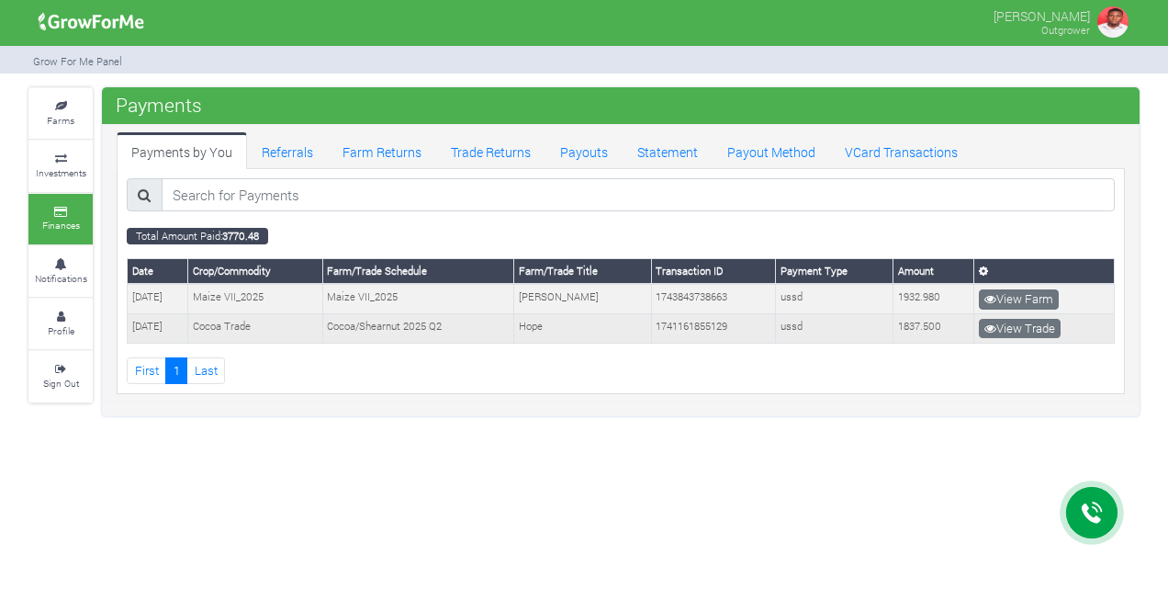
click at [927, 326] on td "1837.500" at bounding box center [933, 328] width 81 height 29
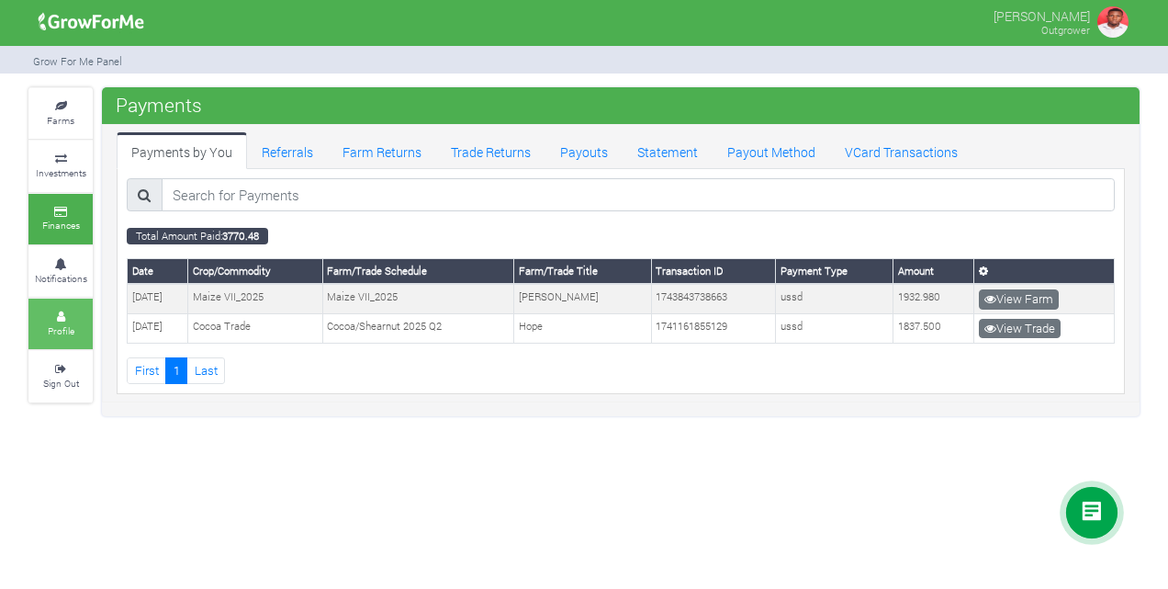
click at [63, 327] on small "Profile" at bounding box center [61, 330] width 27 height 13
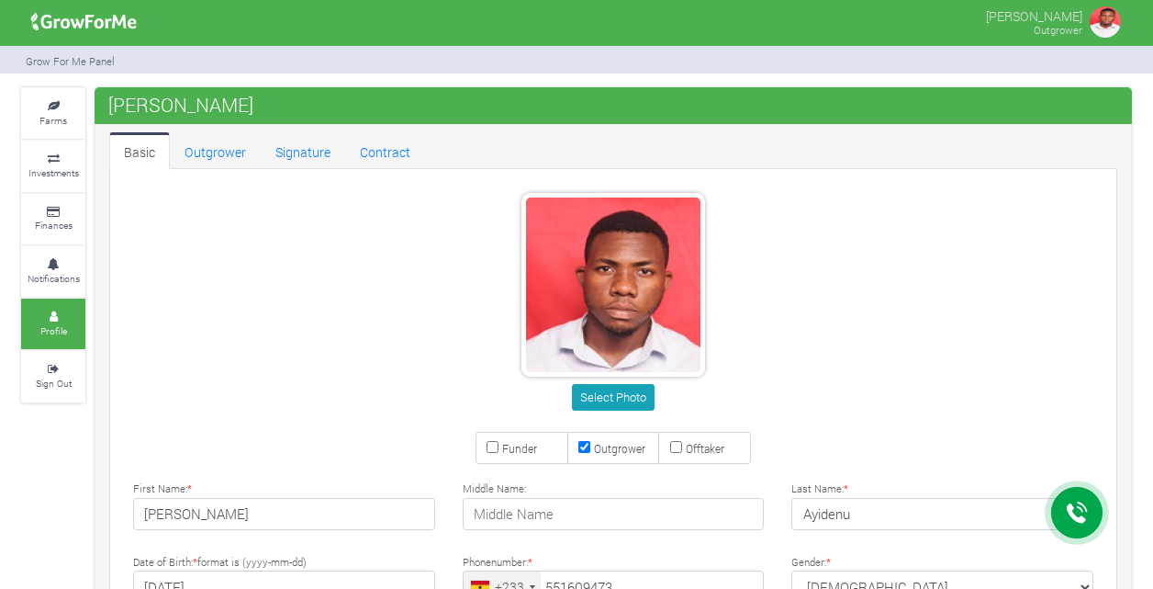
scroll to position [416, 0]
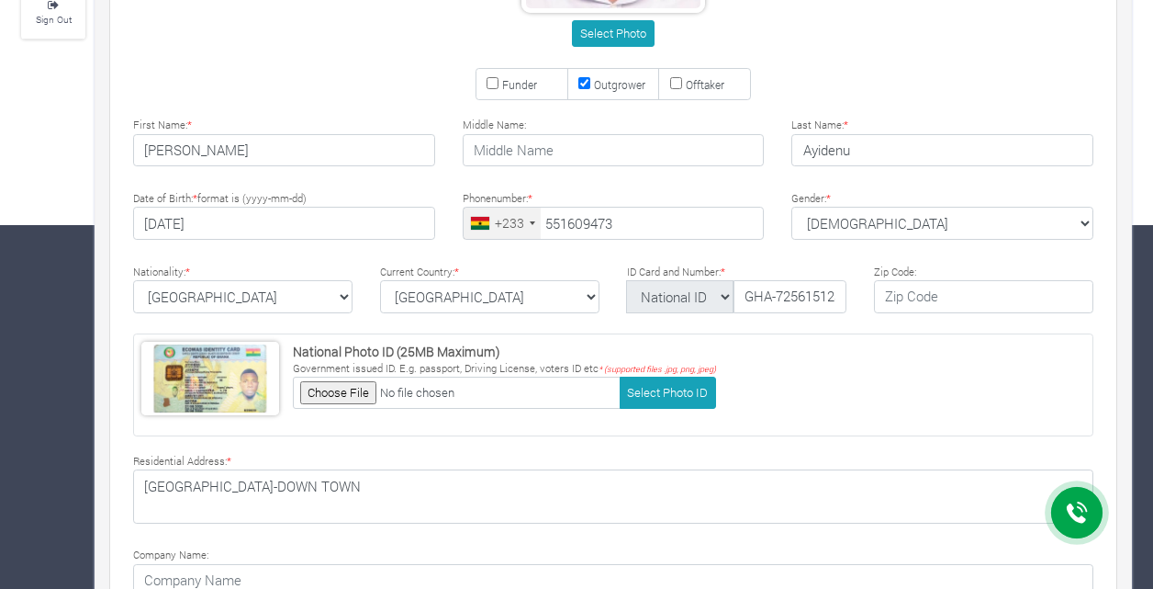
type input "55 160 9473"
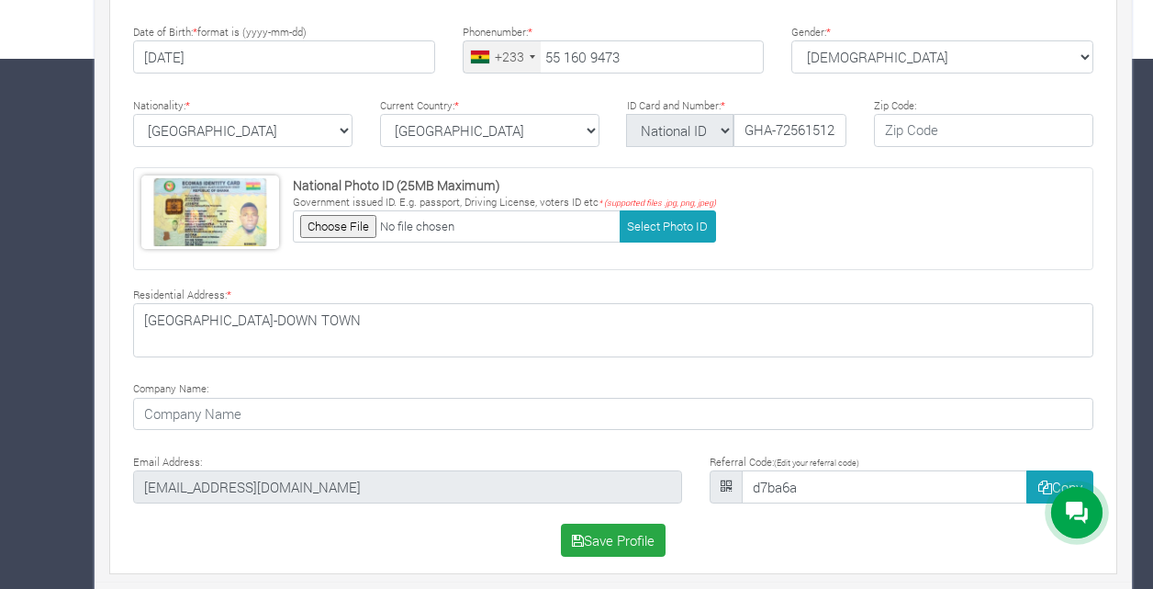
scroll to position [0, 0]
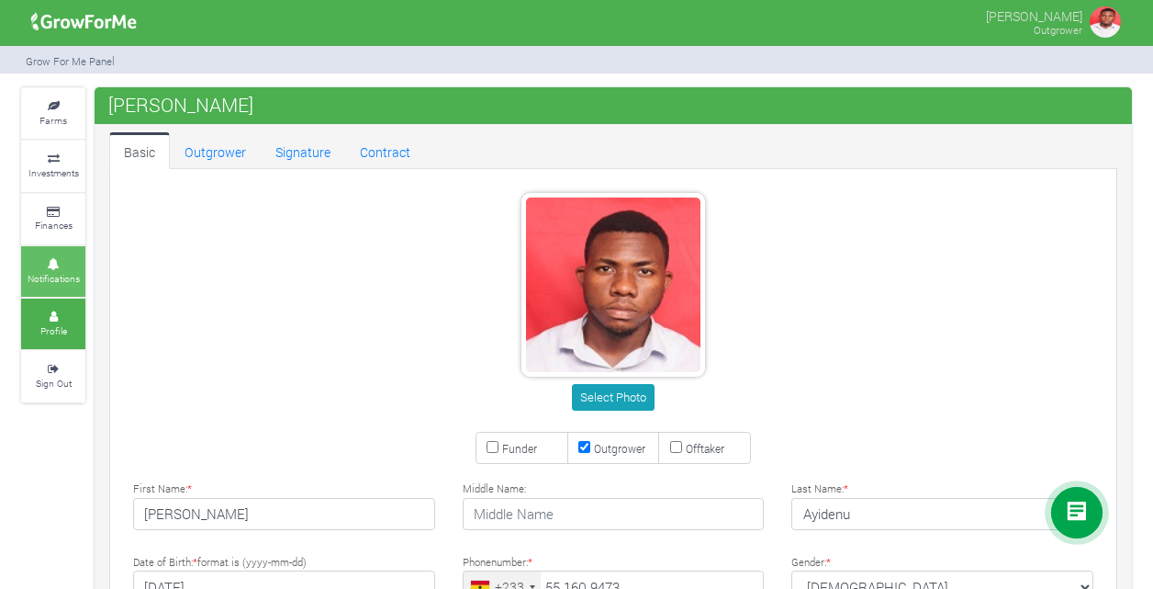
click at [57, 262] on icon at bounding box center [53, 264] width 55 height 9
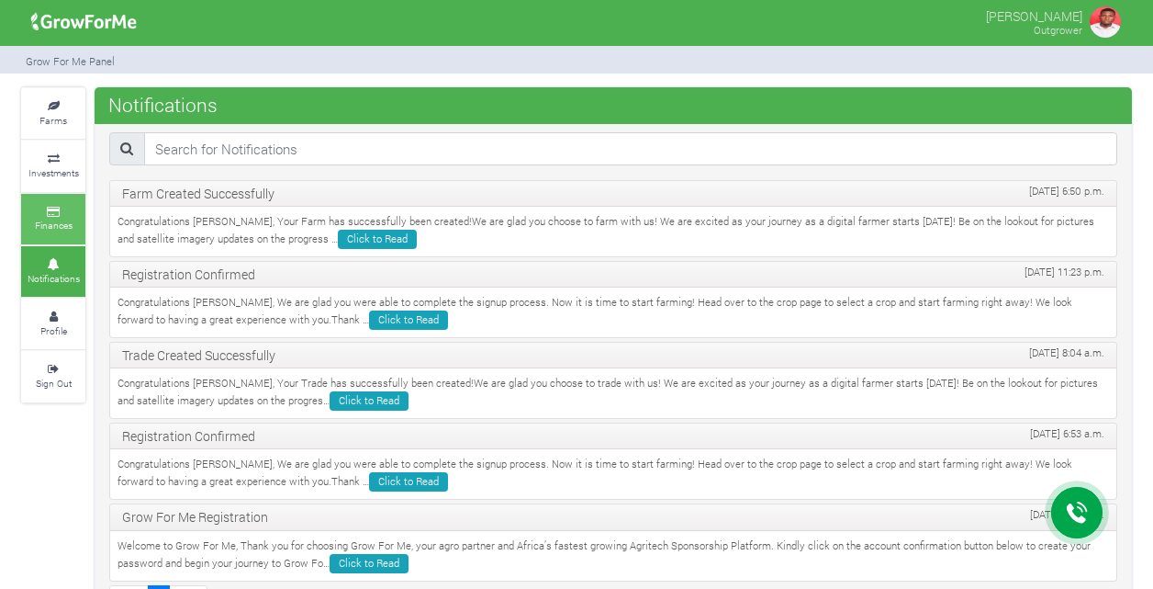
click at [51, 220] on small "Finances" at bounding box center [54, 225] width 38 height 13
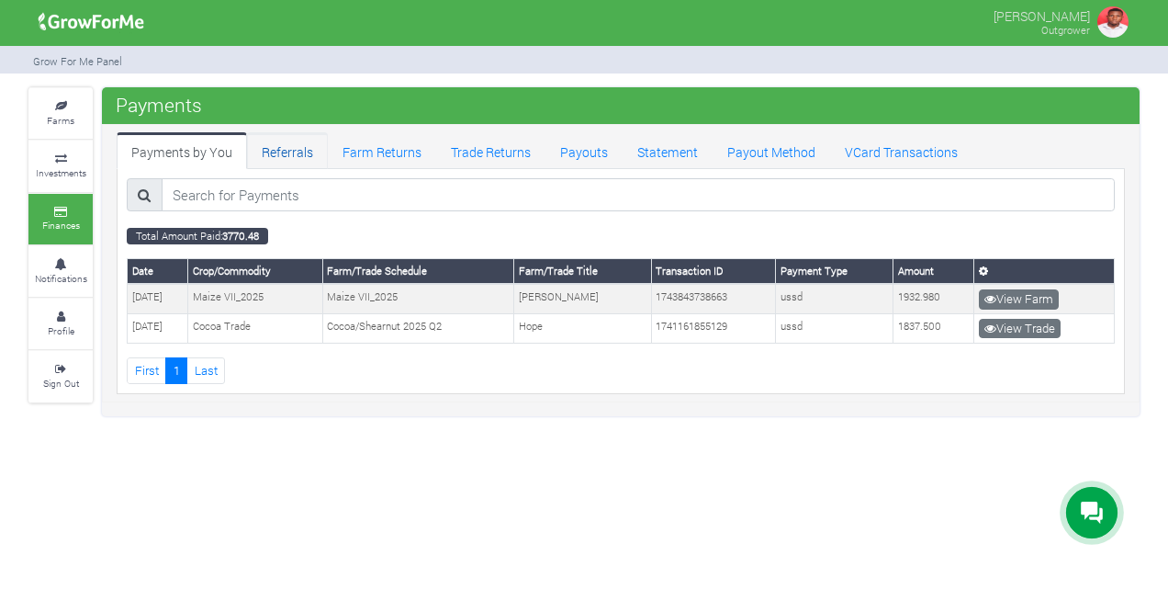
click at [281, 154] on link "Referrals" at bounding box center [287, 150] width 81 height 37
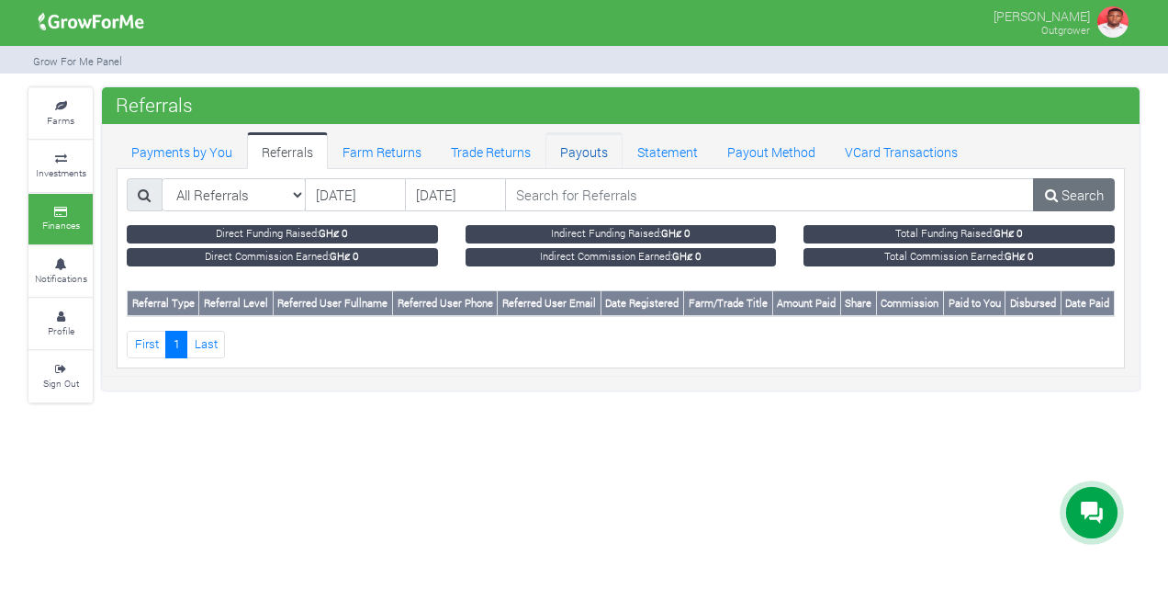
click at [590, 147] on link "Payouts" at bounding box center [583, 150] width 77 height 37
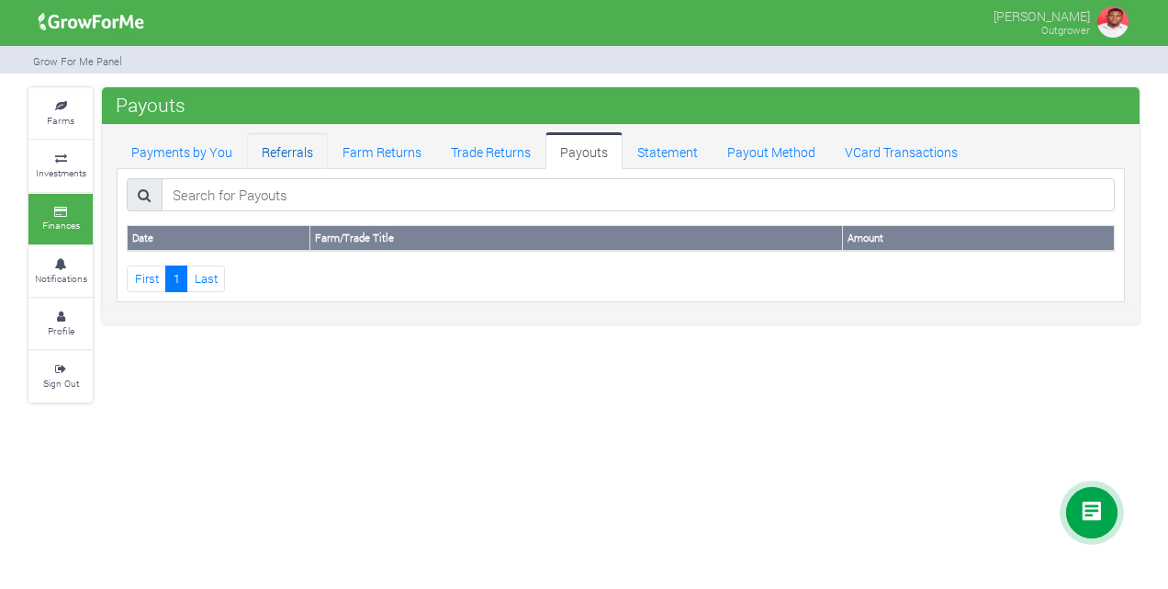
click at [273, 145] on link "Referrals" at bounding box center [287, 150] width 81 height 37
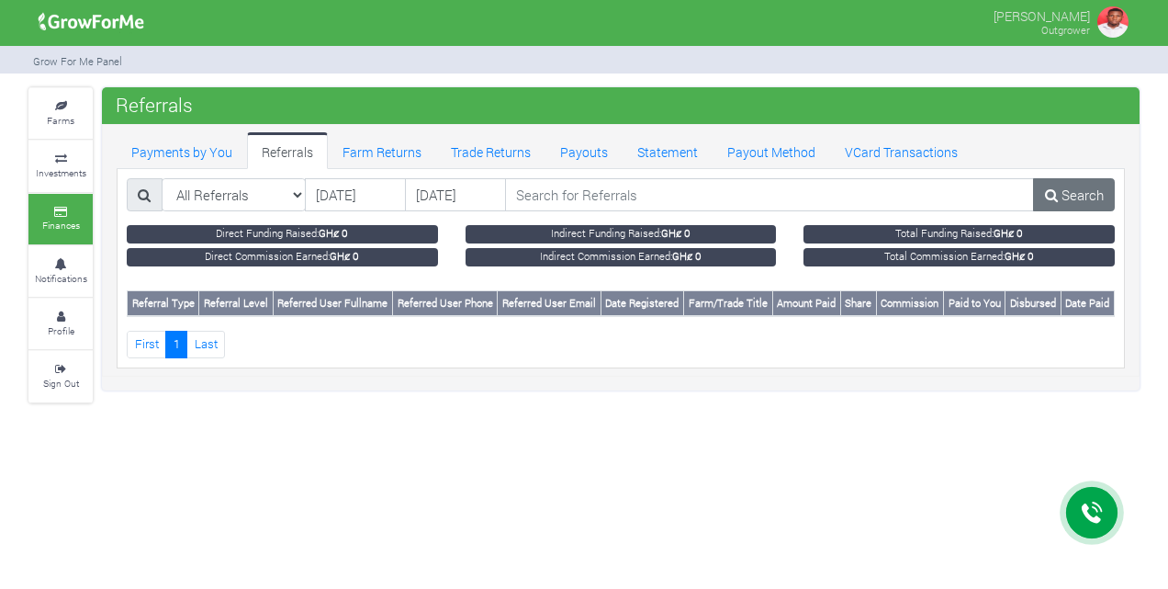
click at [980, 296] on th "Paid to You" at bounding box center [975, 303] width 62 height 25
click at [580, 152] on link "Payouts" at bounding box center [583, 150] width 77 height 37
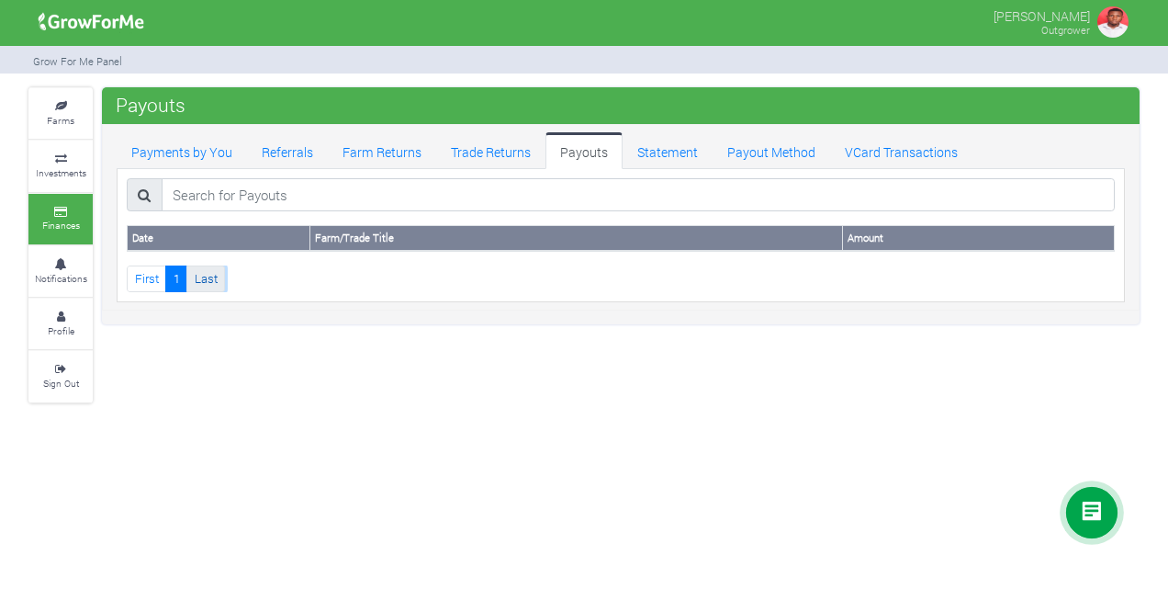
click at [205, 285] on link "Last" at bounding box center [205, 278] width 39 height 27
click at [854, 235] on th "Amount" at bounding box center [979, 238] width 272 height 25
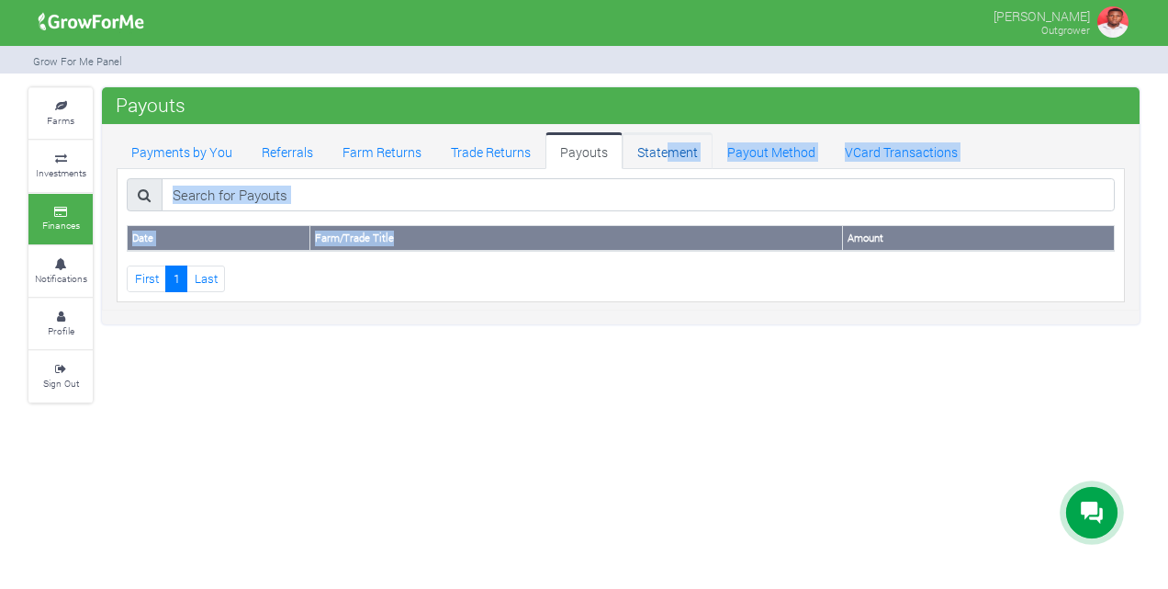
drag, startPoint x: 799, startPoint y: 241, endPoint x: 667, endPoint y: 164, distance: 153.1
click at [667, 164] on div "Payments by You Referrals Farm Returns Trade Returns Payouts Statement Payout M…" at bounding box center [621, 217] width 1036 height 170
click at [667, 164] on link "Statement" at bounding box center [668, 150] width 90 height 37
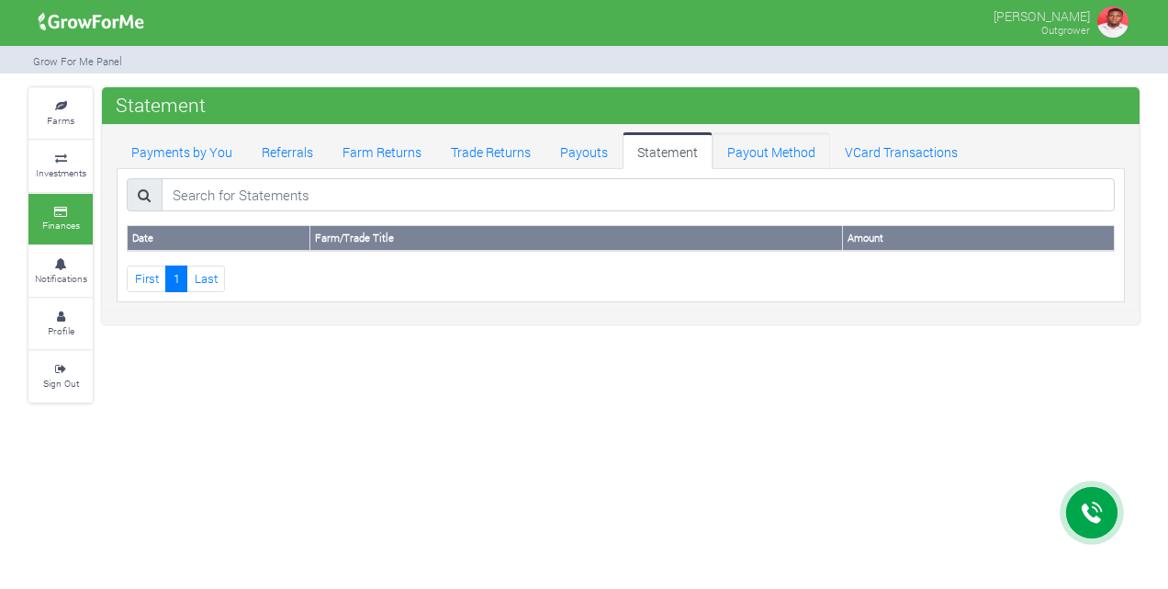
click at [780, 147] on link "Payout Method" at bounding box center [772, 150] width 118 height 37
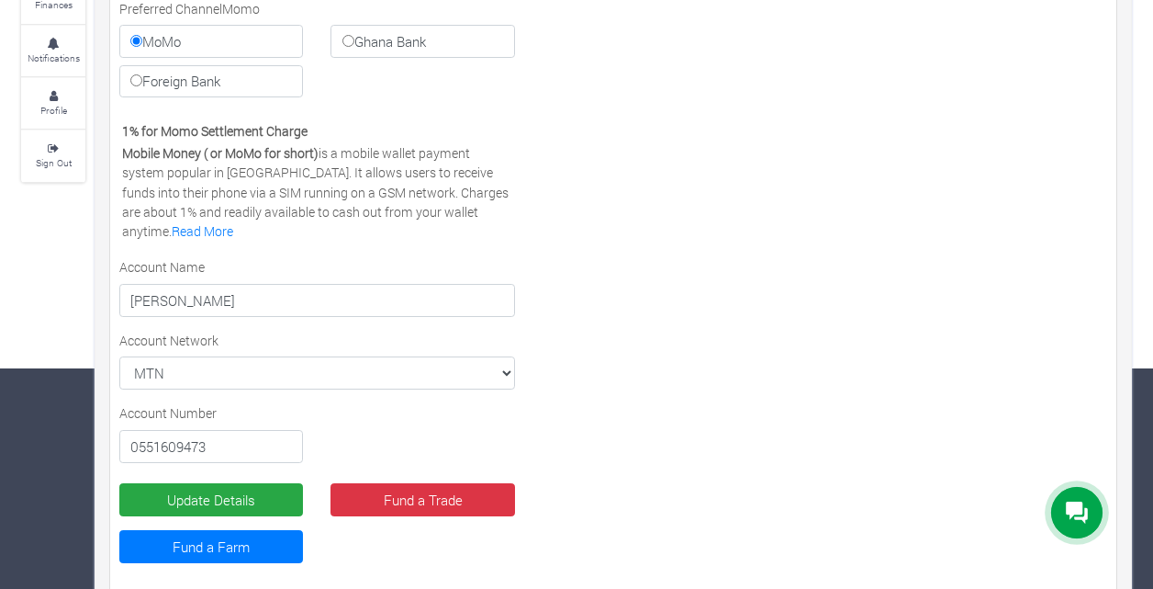
scroll to position [241, 0]
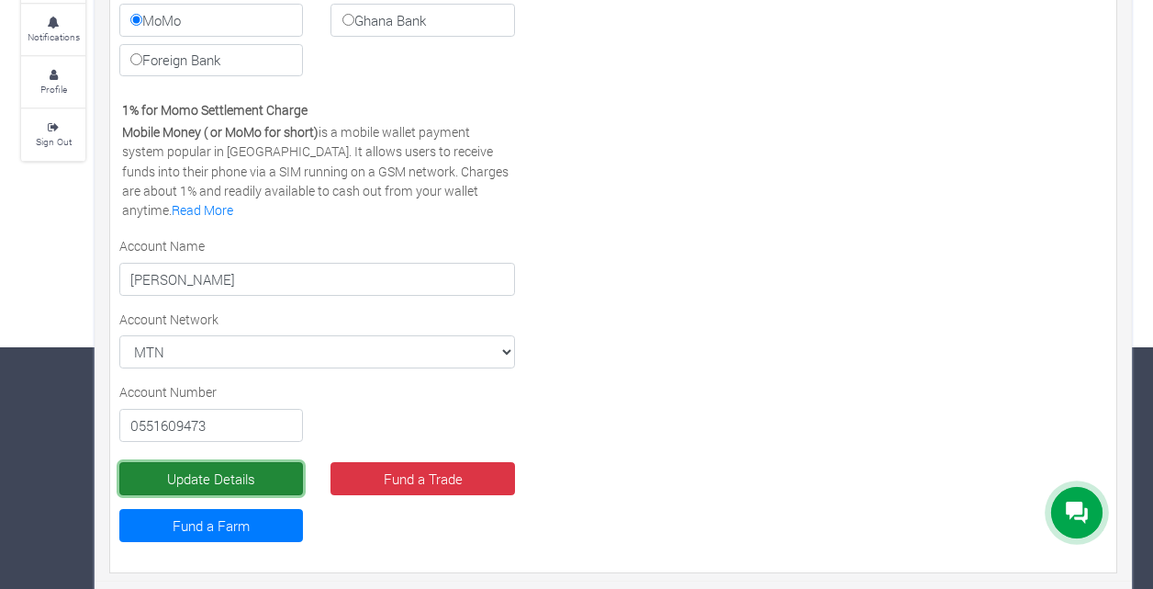
click at [246, 477] on button "Update Details" at bounding box center [211, 478] width 184 height 33
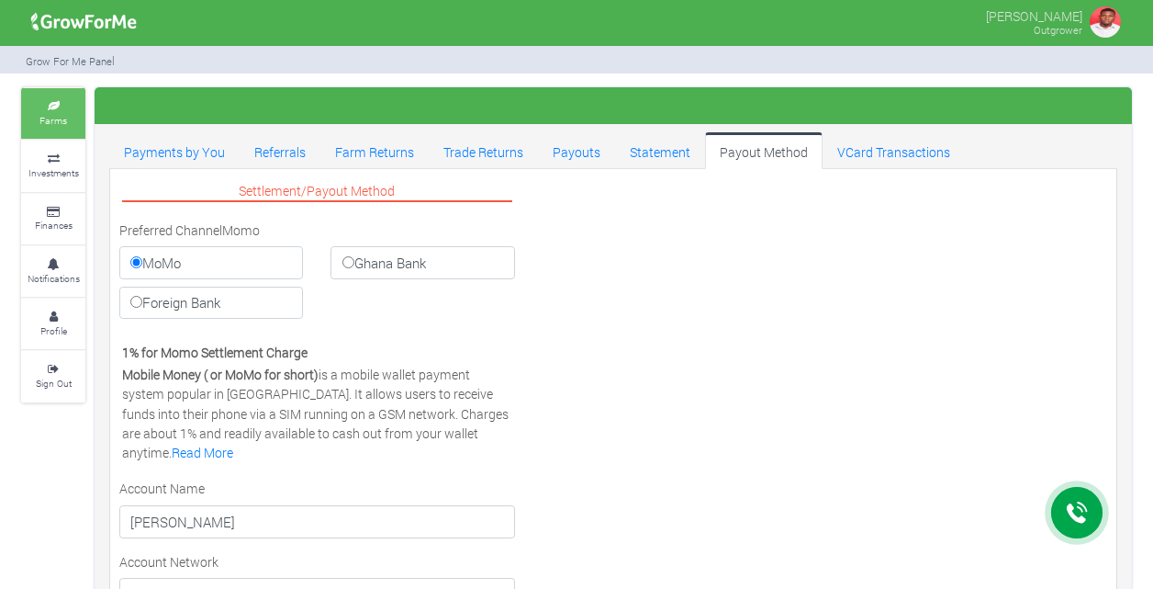
click at [59, 99] on link "Farms" at bounding box center [53, 113] width 64 height 51
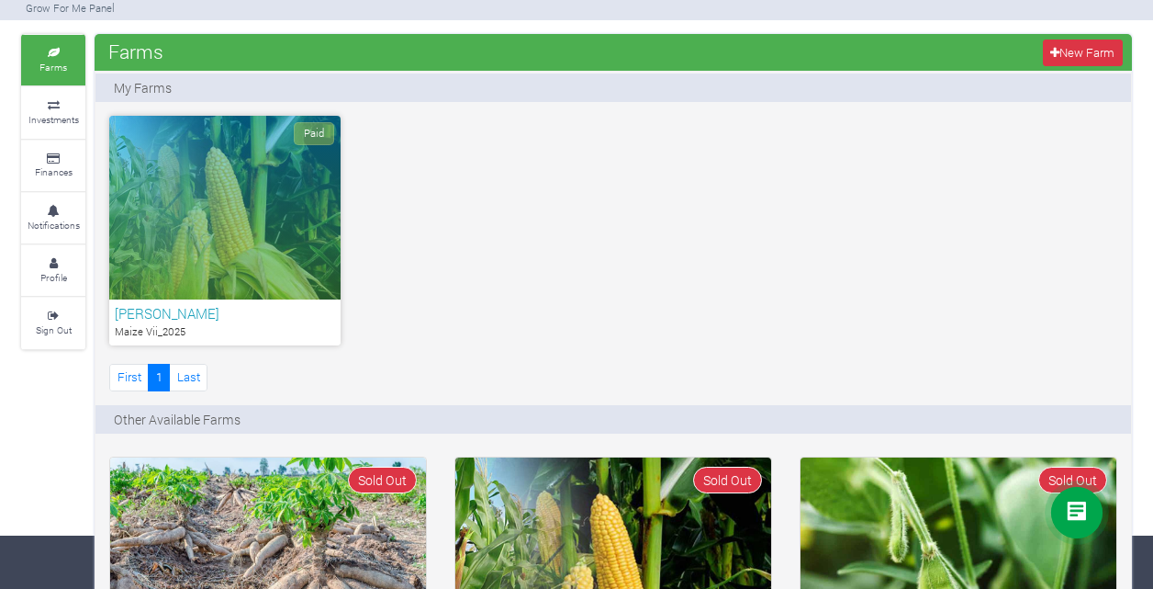
scroll to position [47, 0]
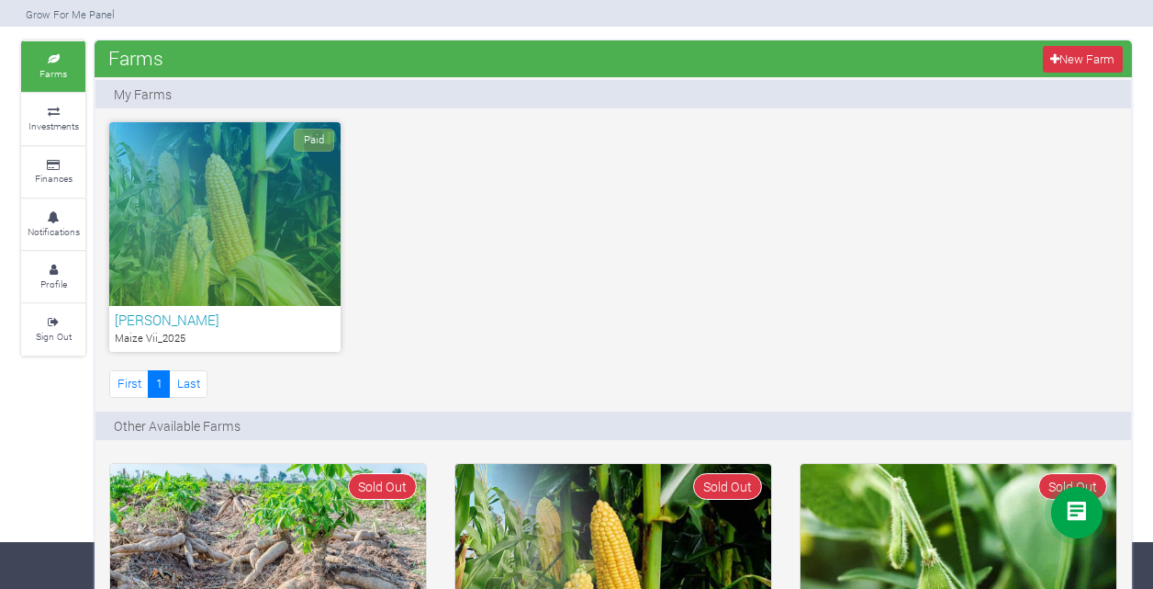
click at [280, 204] on div "Paid" at bounding box center [224, 214] width 231 height 184
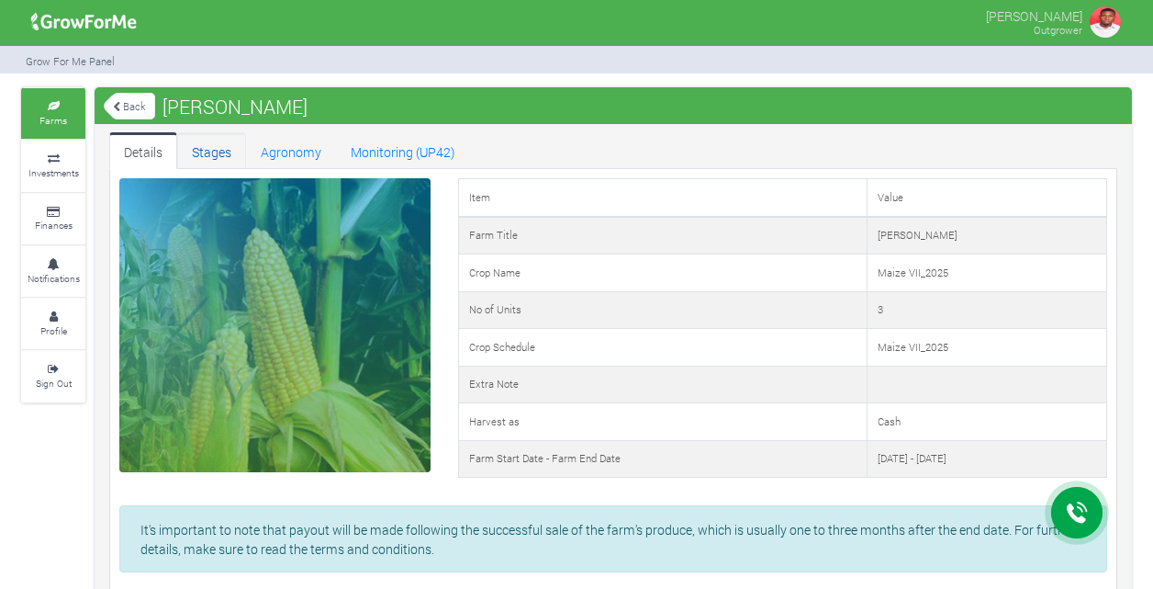
click at [211, 140] on link "Stages" at bounding box center [211, 150] width 69 height 37
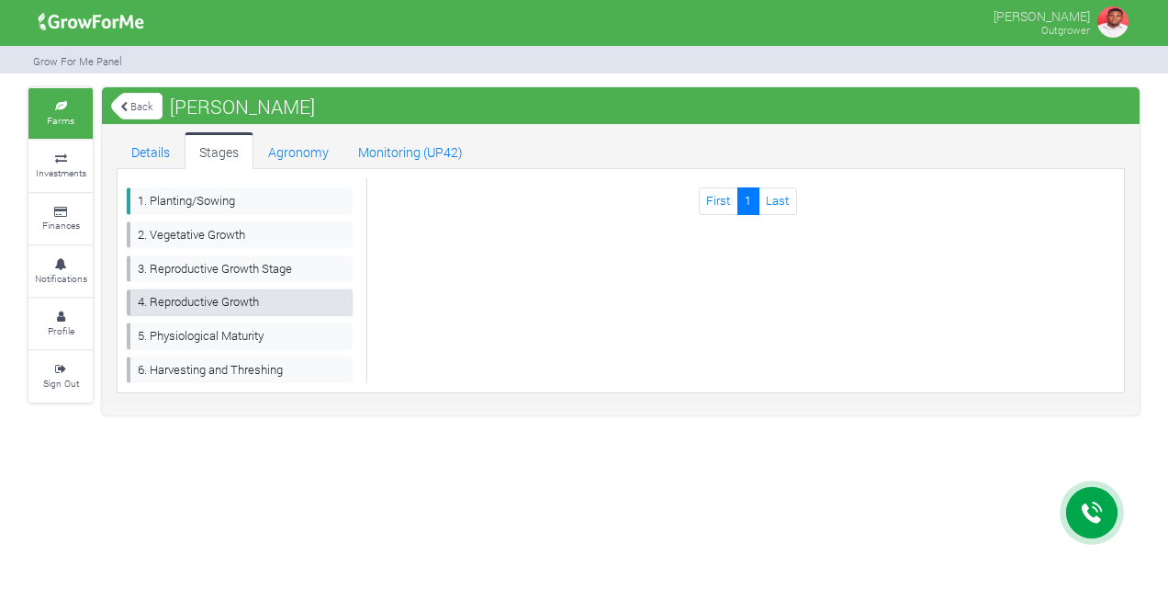
click at [211, 309] on link "4. Reproductive Growth" at bounding box center [240, 302] width 226 height 27
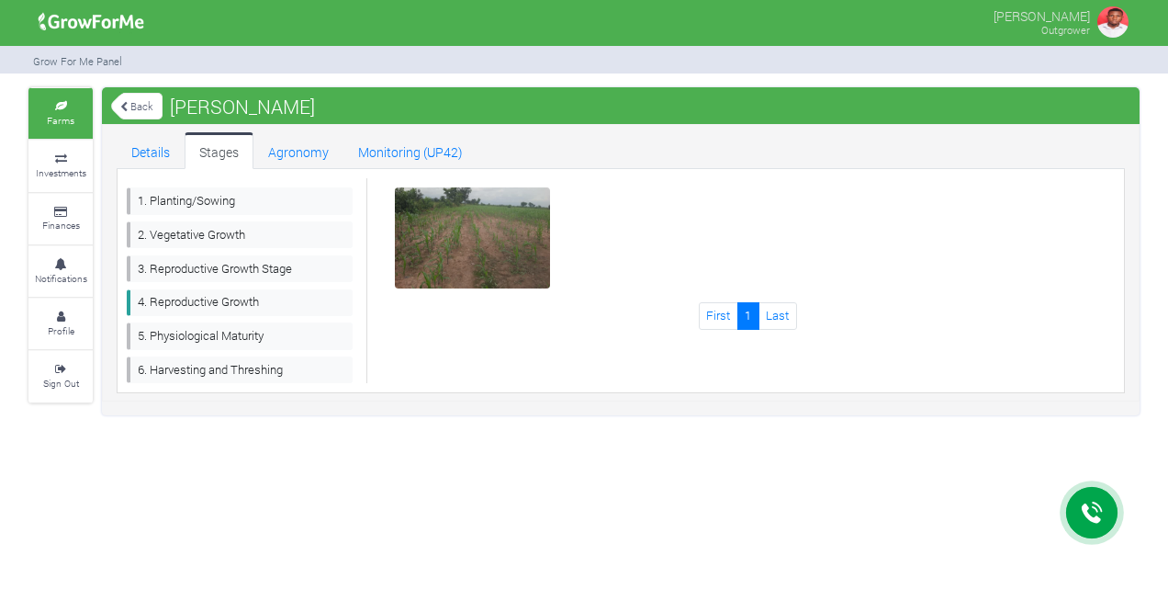
click at [509, 206] on div at bounding box center [473, 237] width 156 height 101
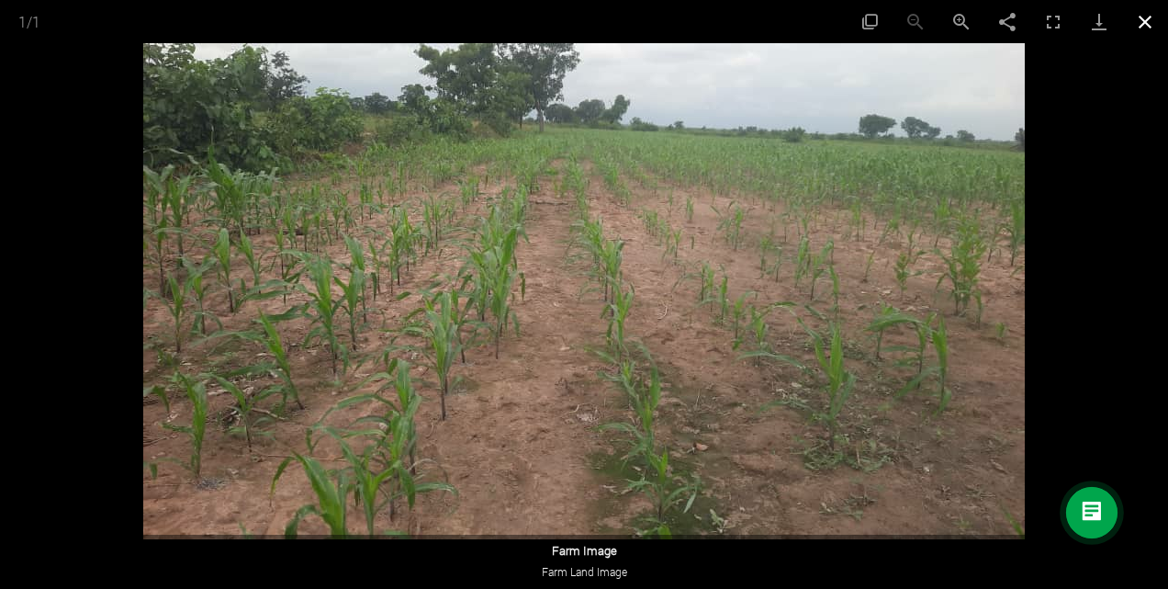
click at [1130, 17] on button "Close gallery" at bounding box center [1145, 21] width 46 height 43
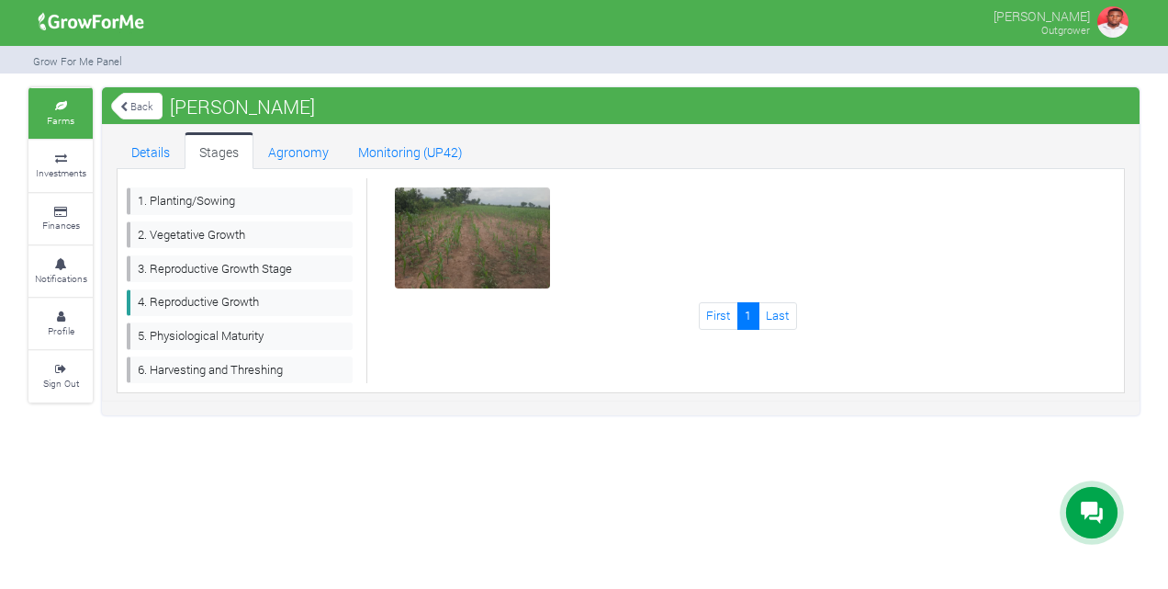
click at [75, 119] on link "Farms" at bounding box center [60, 113] width 64 height 51
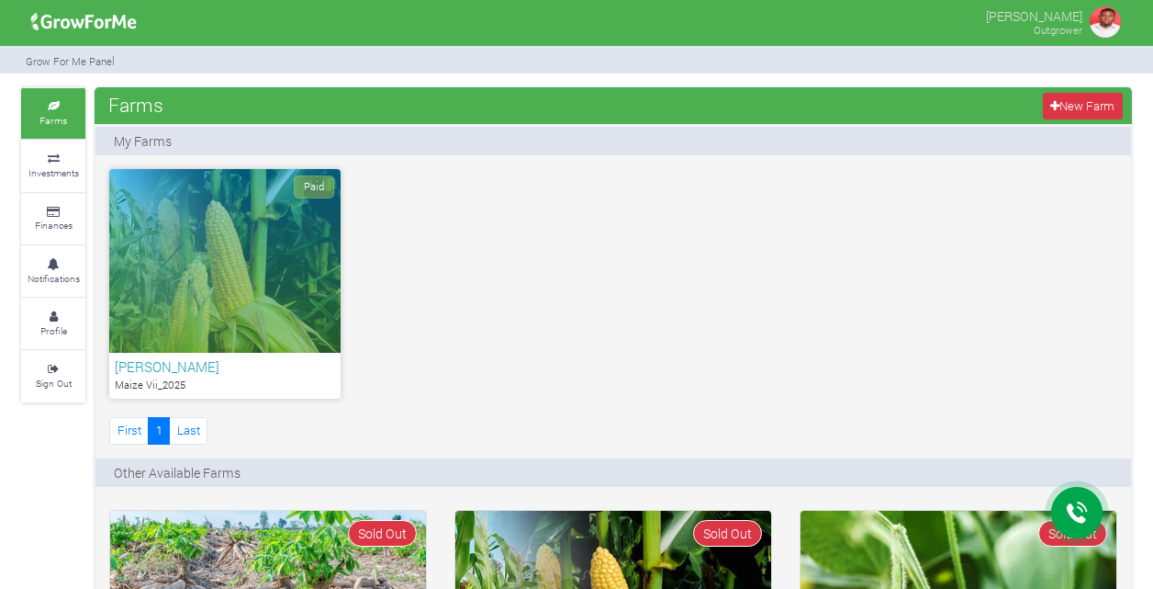
click at [288, 252] on div "Paid" at bounding box center [224, 261] width 231 height 184
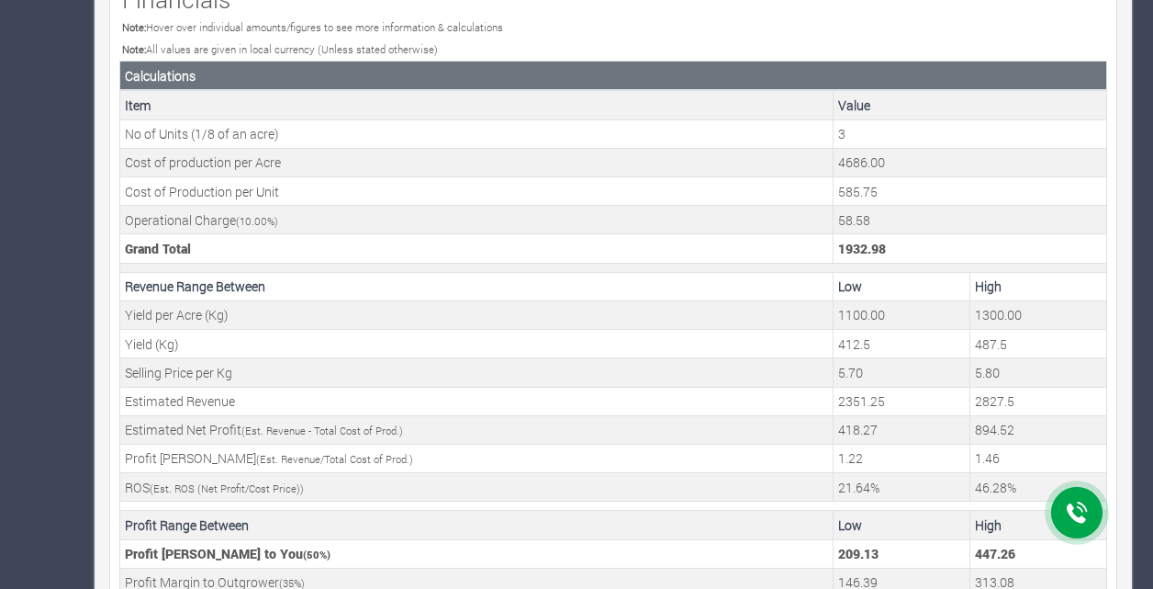
scroll to position [622, 0]
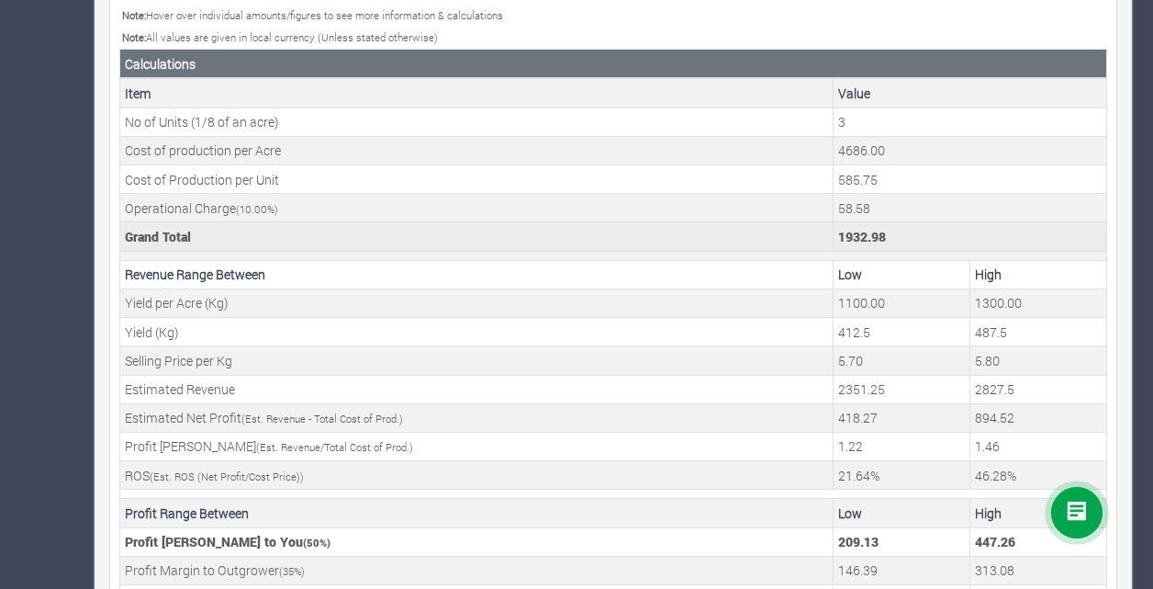
click at [994, 222] on td "1932.98" at bounding box center [971, 236] width 274 height 28
click at [990, 224] on td "1932.98" at bounding box center [971, 236] width 274 height 28
click at [957, 235] on td "1932.98" at bounding box center [971, 236] width 274 height 28
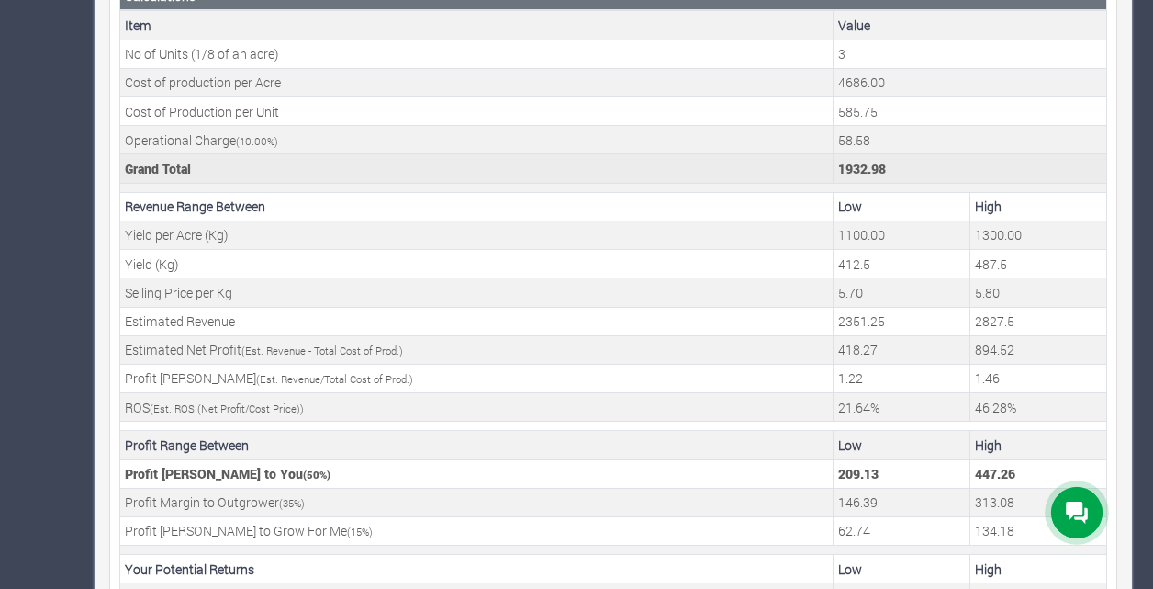
scroll to position [733, 0]
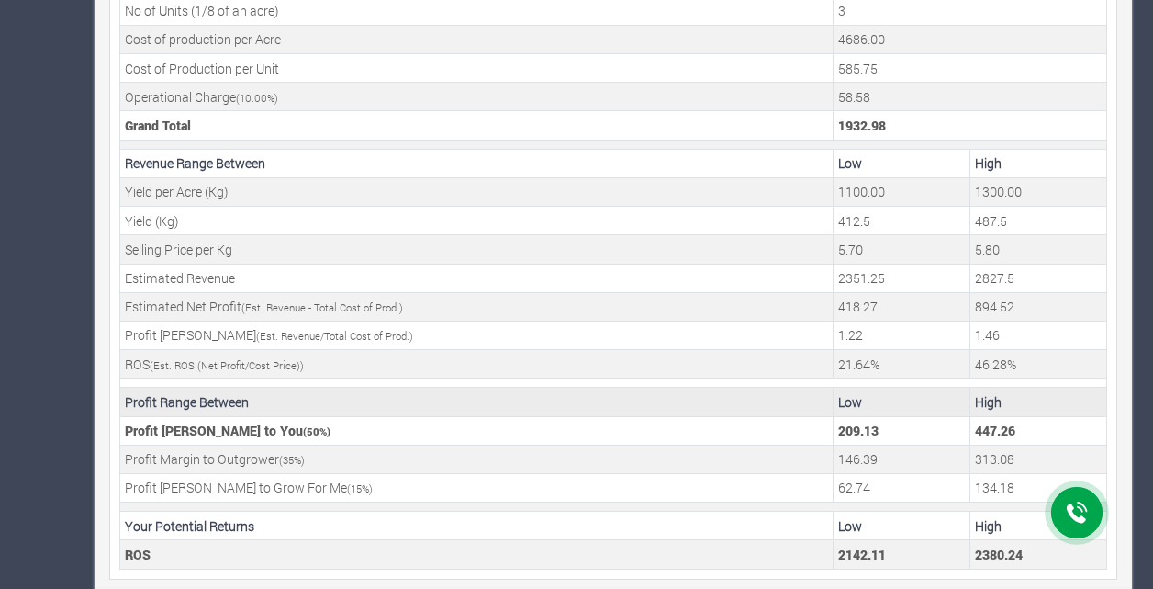
click at [1078, 389] on td "High" at bounding box center [1039, 401] width 137 height 28
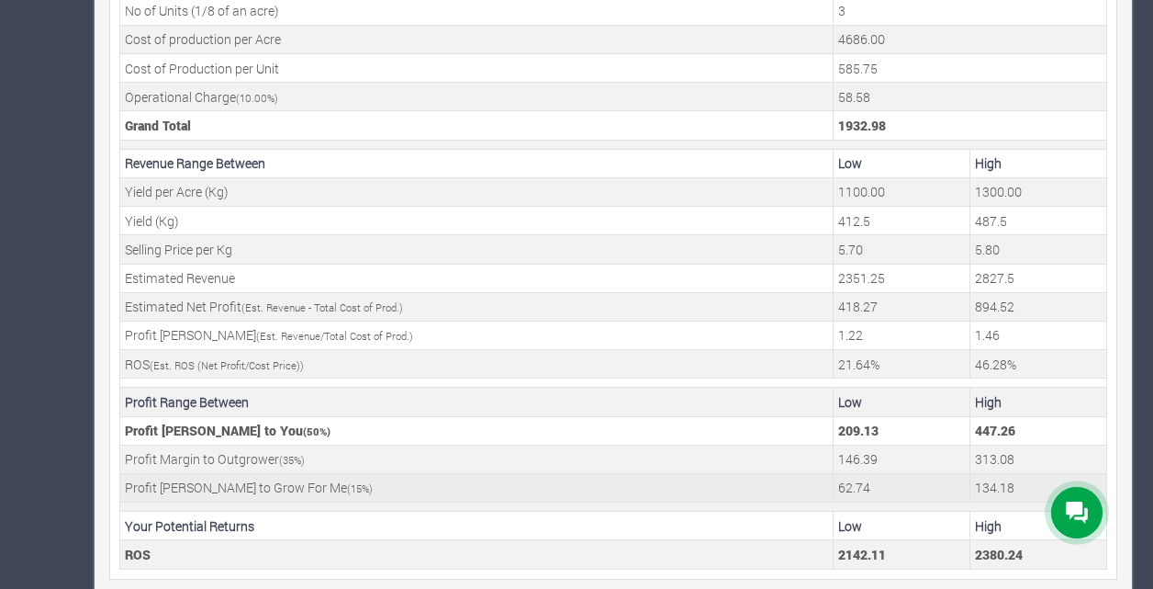
click at [761, 487] on td "Profit [PERSON_NAME] to Grow For Me ( 15 %)" at bounding box center [476, 487] width 713 height 28
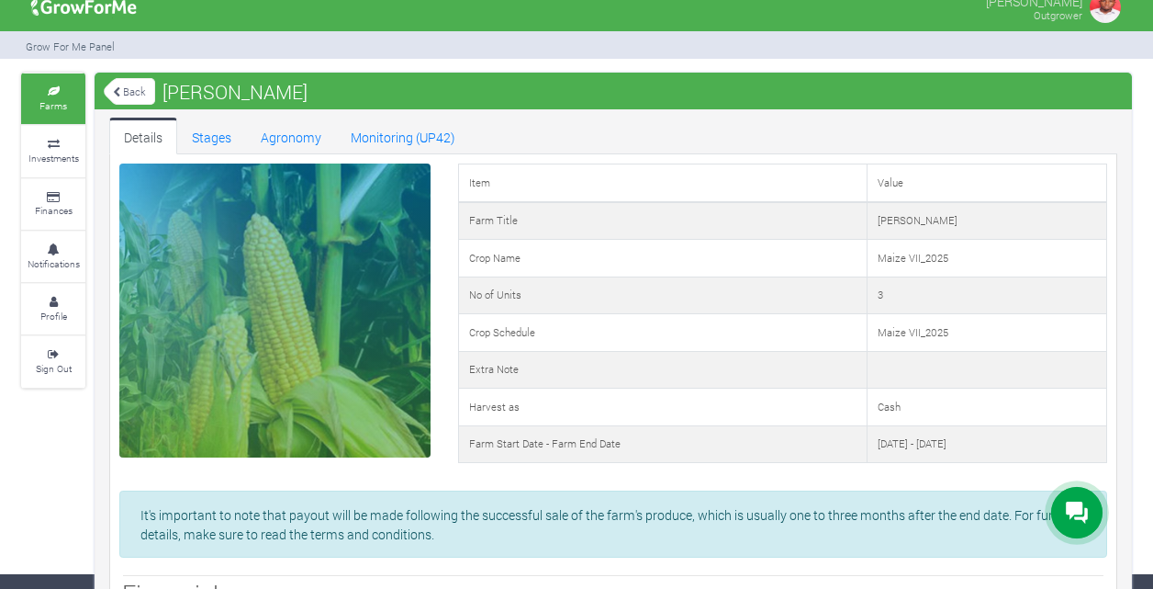
scroll to position [21, 0]
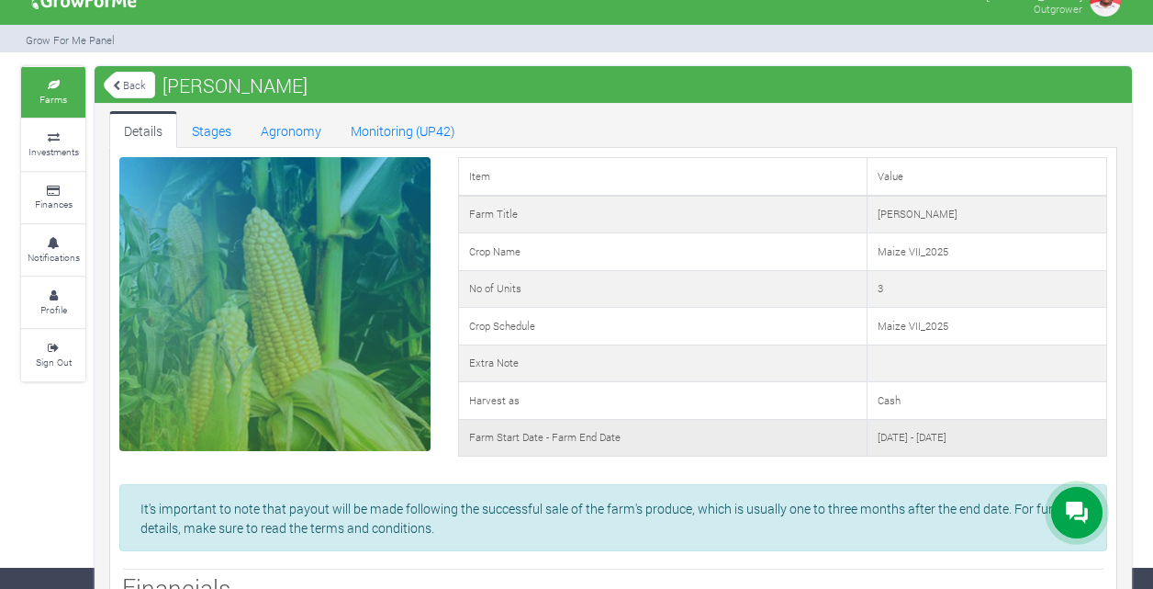
click at [935, 442] on td "[DATE] - [DATE]" at bounding box center [987, 438] width 240 height 38
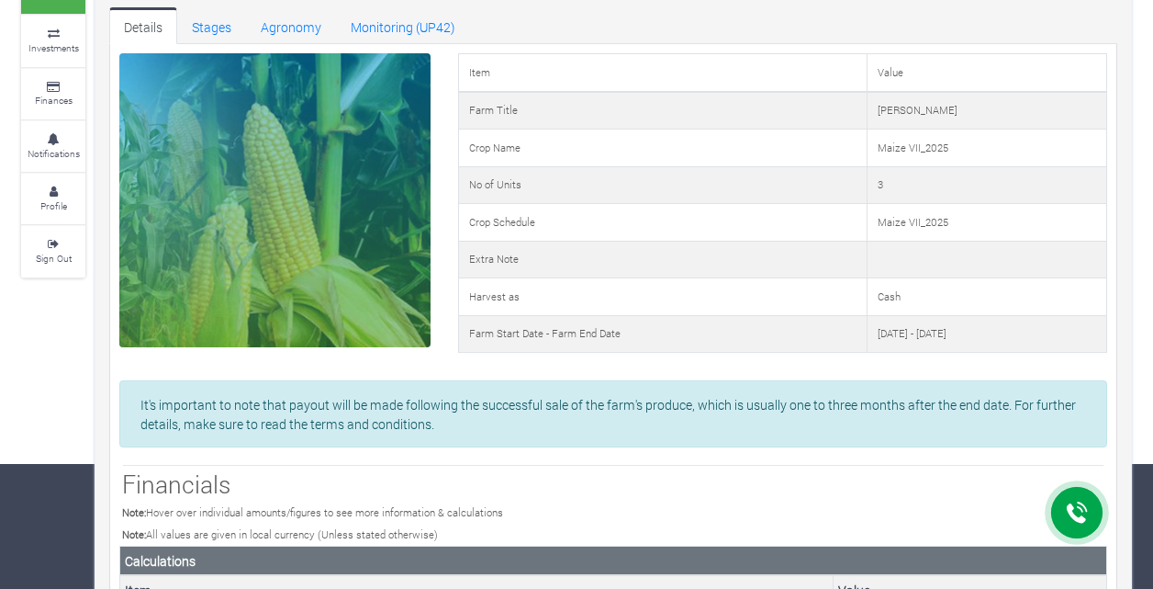
scroll to position [0, 0]
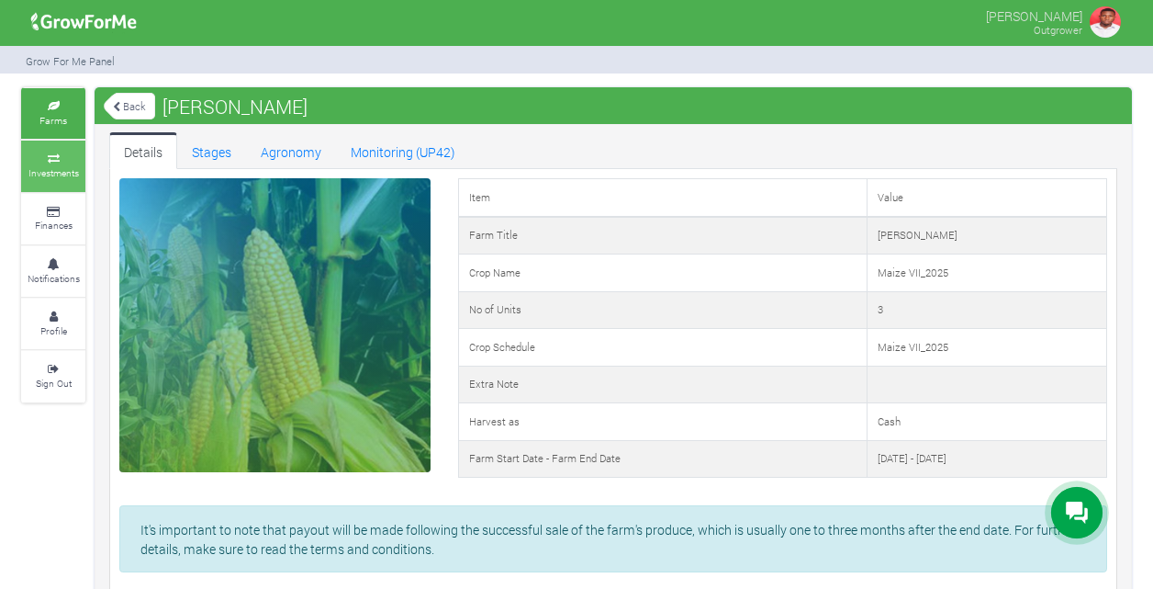
click at [51, 174] on small "Investments" at bounding box center [53, 172] width 51 height 13
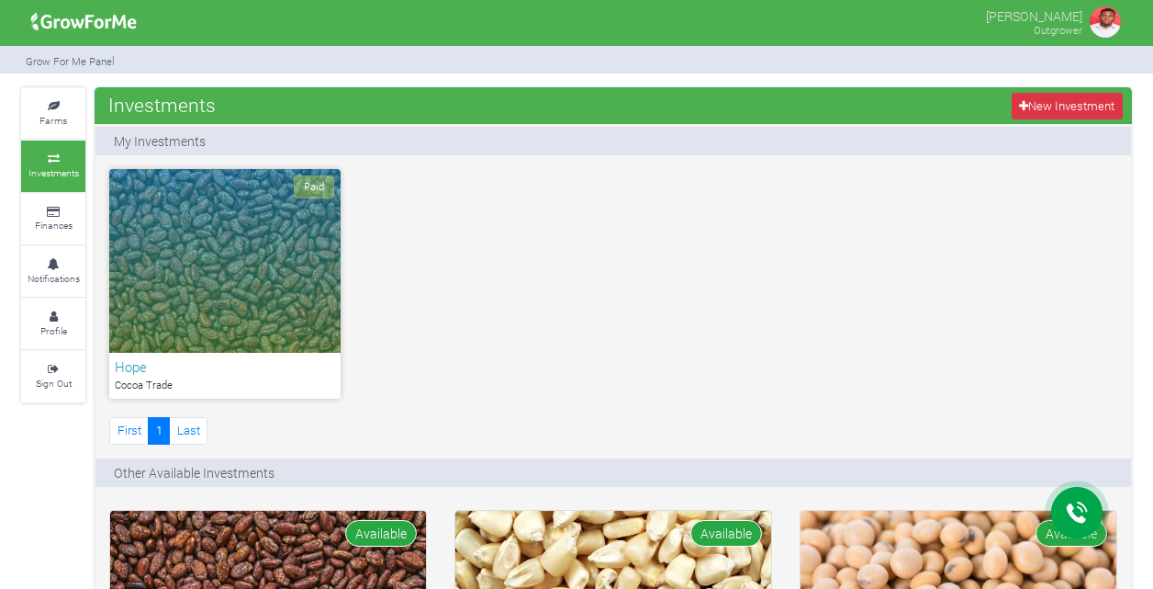
click at [253, 257] on div "Paid" at bounding box center [224, 261] width 231 height 184
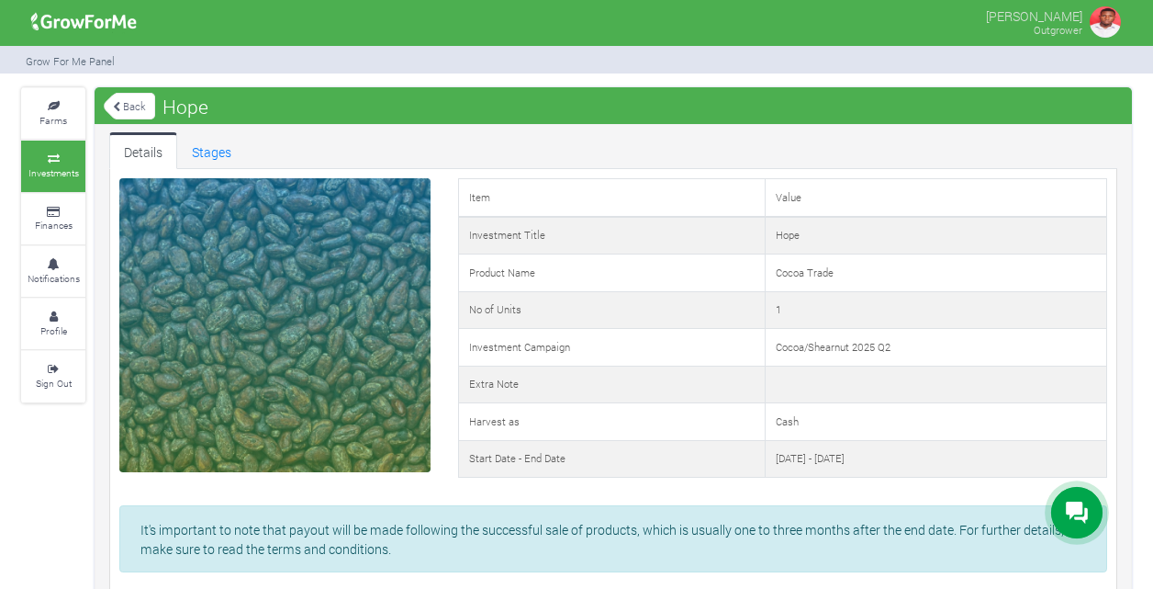
click at [1107, 22] on img at bounding box center [1105, 22] width 37 height 37
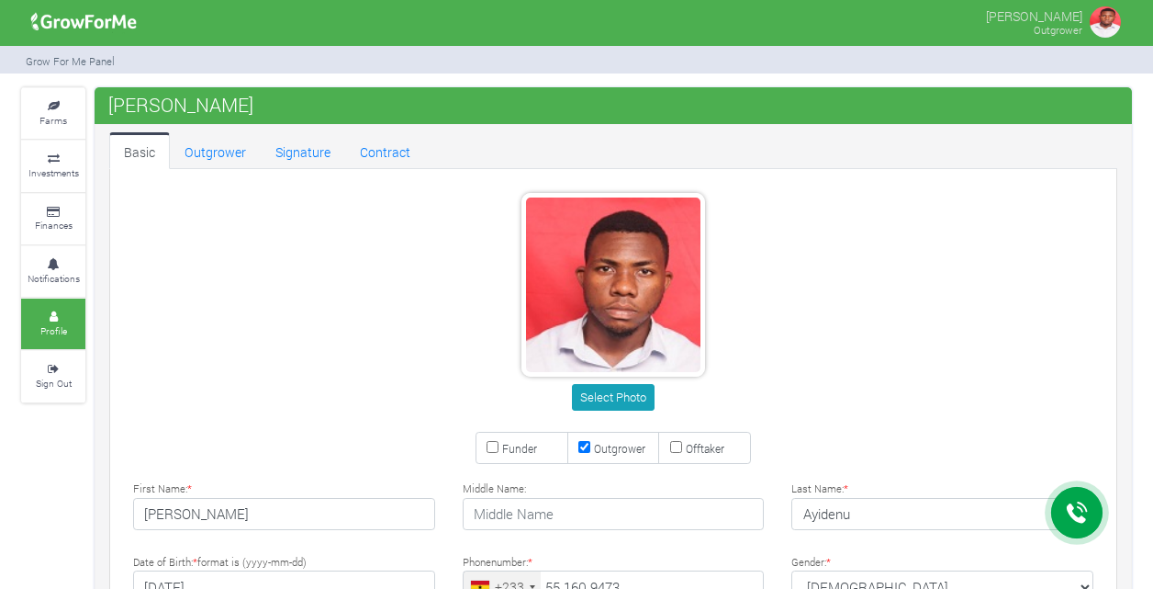
scroll to position [14, 0]
type input "55 160 9473"
click at [48, 138] on link "Farms" at bounding box center [53, 113] width 64 height 51
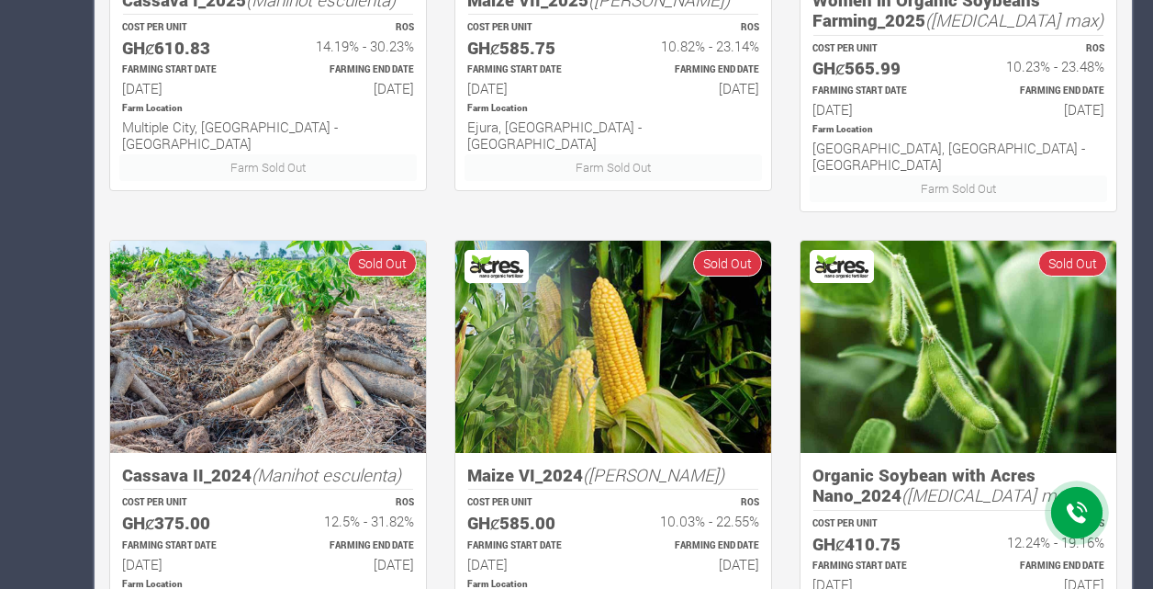
scroll to position [727, 0]
